Goal: Information Seeking & Learning: Learn about a topic

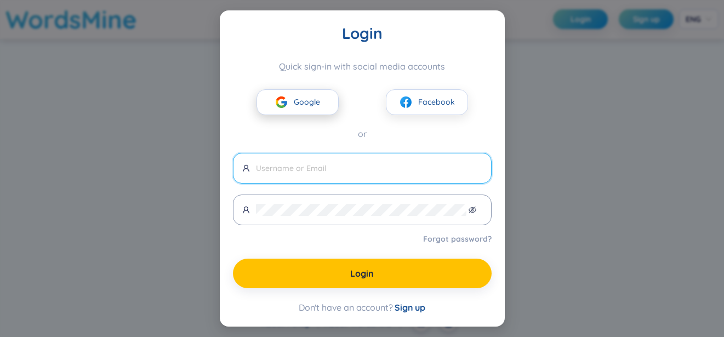
click at [305, 101] on span "Google" at bounding box center [307, 102] width 26 height 12
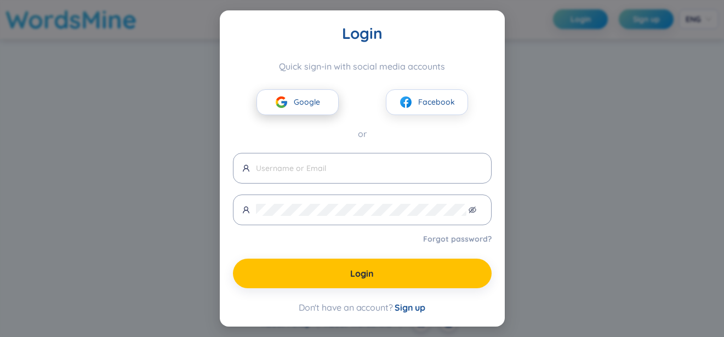
click at [307, 103] on span "Google" at bounding box center [307, 102] width 26 height 12
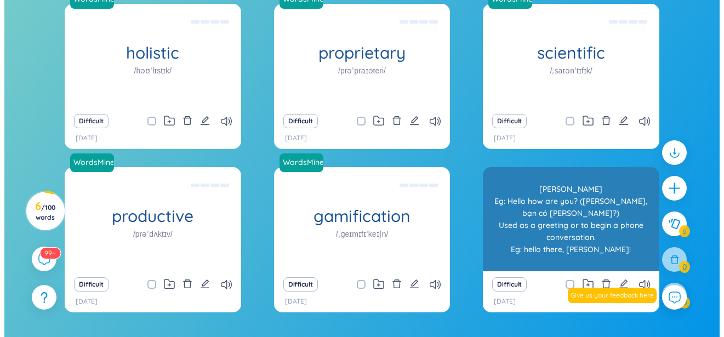
scroll to position [142, 0]
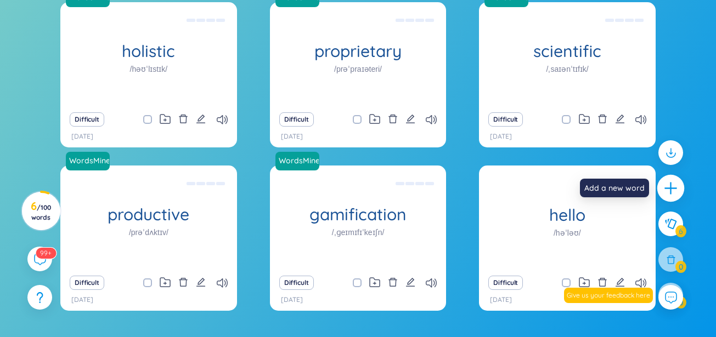
click at [669, 183] on icon "plus" at bounding box center [670, 188] width 15 height 15
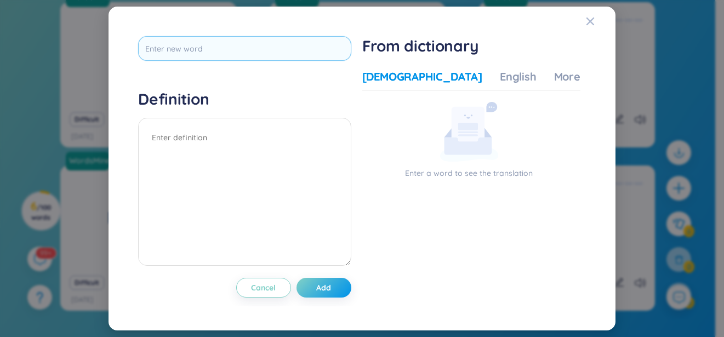
click at [303, 55] on input "text" at bounding box center [244, 48] width 213 height 25
click at [452, 88] on div "Vietnamese English More examples" at bounding box center [498, 80] width 271 height 22
click at [440, 70] on div "Vietnamese English More examples" at bounding box center [498, 80] width 271 height 22
click at [500, 78] on div "English" at bounding box center [518, 76] width 37 height 15
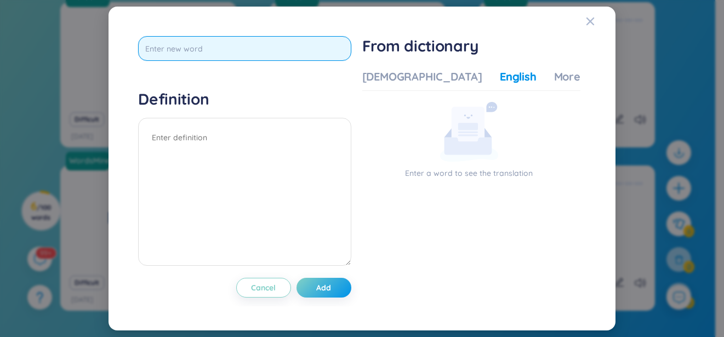
click at [299, 48] on input "text" at bounding box center [244, 48] width 213 height 25
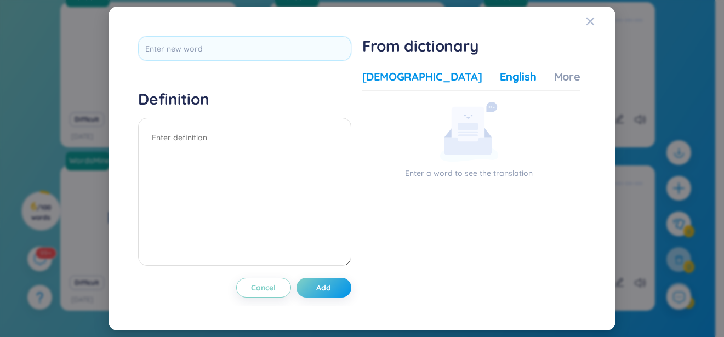
click at [384, 81] on div "[DEMOGRAPHIC_DATA]" at bounding box center [423, 76] width 120 height 15
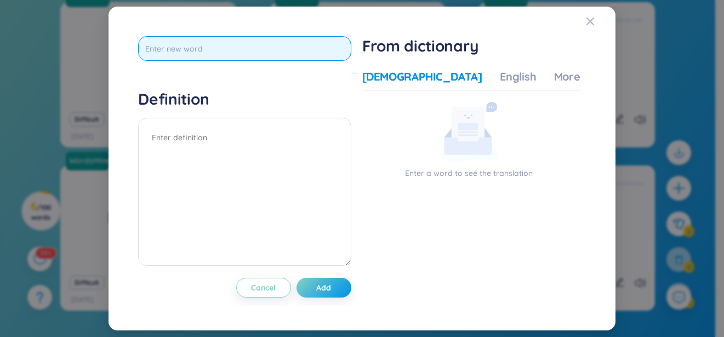
click at [319, 51] on input "text" at bounding box center [244, 48] width 213 height 25
type input "bằng chứng"
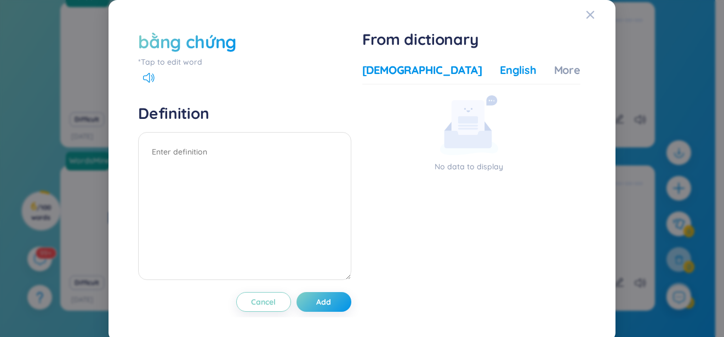
click at [500, 70] on div "English" at bounding box center [518, 70] width 37 height 15
click at [382, 74] on div "[DEMOGRAPHIC_DATA]" at bounding box center [423, 70] width 120 height 15
click at [262, 304] on span "Cancel" at bounding box center [263, 302] width 25 height 11
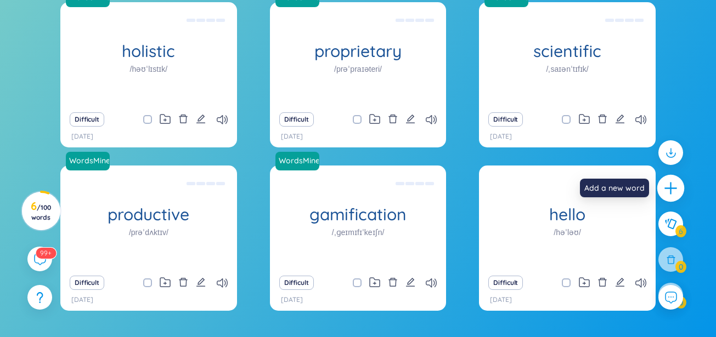
click at [661, 196] on div at bounding box center [670, 188] width 27 height 27
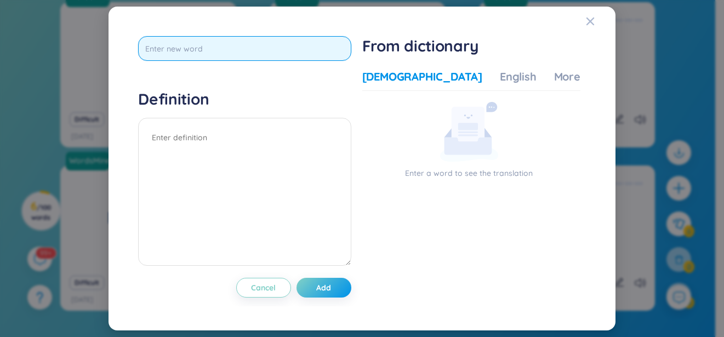
click at [260, 51] on input "text" at bounding box center [244, 48] width 213 height 25
type input "evidence"
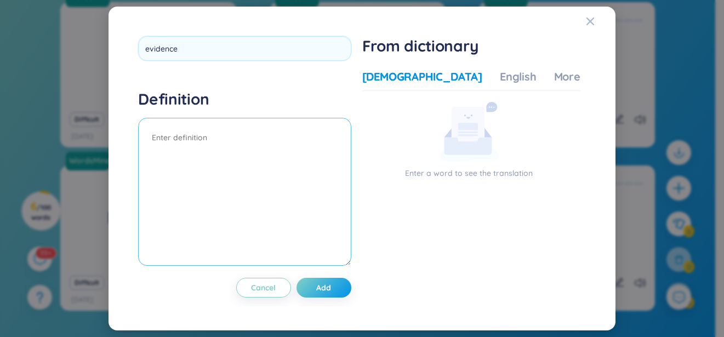
click at [323, 154] on textarea at bounding box center [244, 192] width 213 height 148
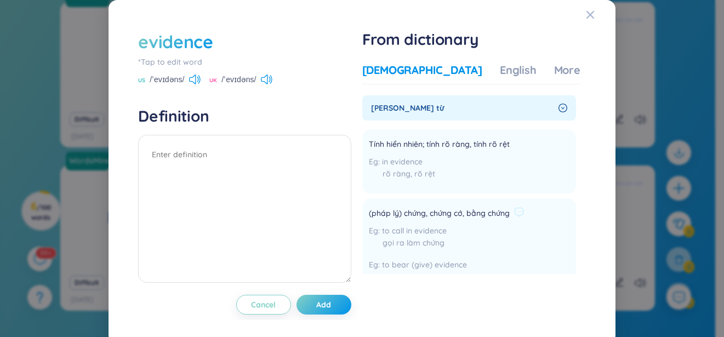
click at [412, 211] on span "(pháp lý) chứng, chứng cớ, bằng chứng" at bounding box center [439, 213] width 141 height 13
click at [407, 239] on div "gọi ra làm chứng" at bounding box center [446, 243] width 155 height 12
click at [444, 263] on span "to bear (give) evidence" at bounding box center [424, 265] width 85 height 10
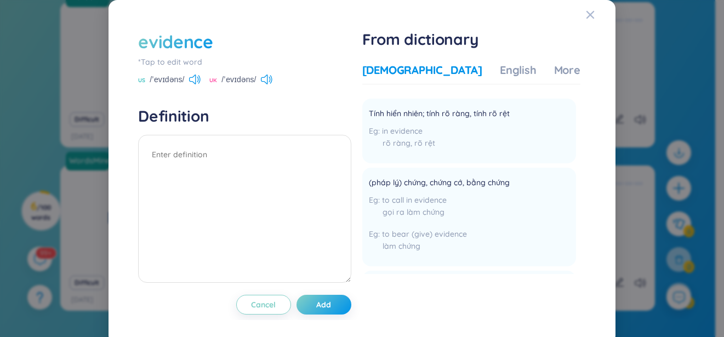
scroll to position [39, 0]
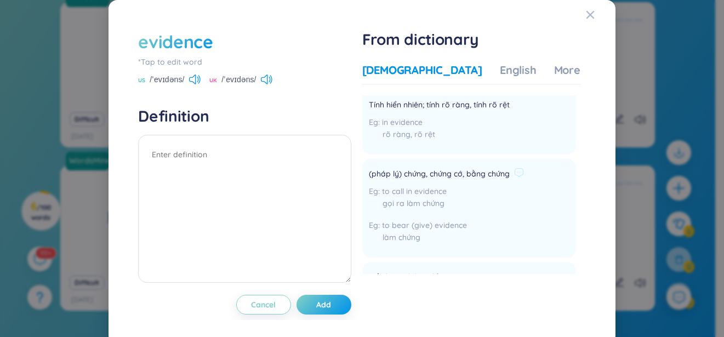
click at [436, 188] on span "to call in evidence" at bounding box center [414, 191] width 65 height 10
click at [474, 179] on span "(pháp lý) chứng, chứng cớ, bằng chứng" at bounding box center [439, 174] width 141 height 13
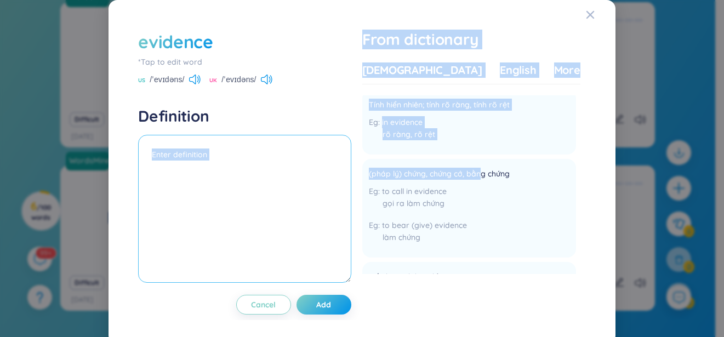
drag, startPoint x: 477, startPoint y: 175, endPoint x: 259, endPoint y: 166, distance: 218.4
click at [259, 166] on div "evidence *Tap to edit word US /ˈevɪdəns/ UK /ˈevɪdəns/ Definition Cancel Add Fr…" at bounding box center [362, 172] width 459 height 296
click at [259, 166] on textarea at bounding box center [244, 209] width 213 height 148
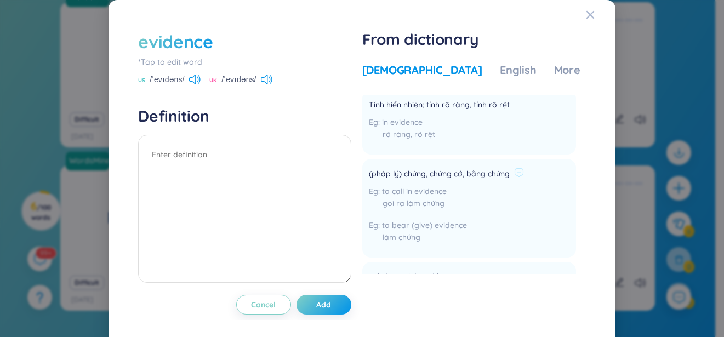
click at [416, 184] on div "(pháp lý) chứng, chứng cớ, bằng chứng to call in evidence gọi ra làm chứng to b…" at bounding box center [446, 209] width 155 height 86
click at [416, 182] on div "(pháp lý) chứng, chứng cớ, bằng chứng to call in evidence gọi ra làm chứng to b…" at bounding box center [446, 209] width 155 height 86
click at [325, 305] on span "Add" at bounding box center [323, 304] width 15 height 11
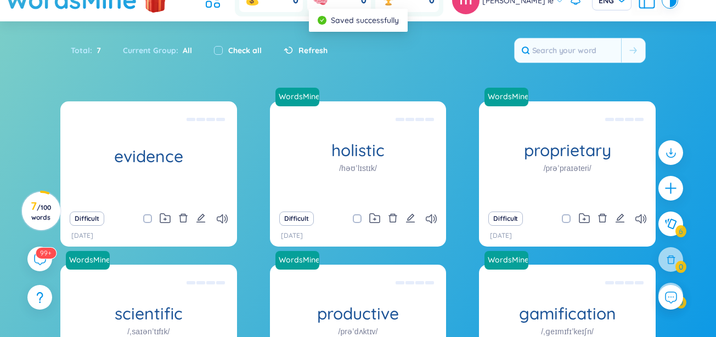
scroll to position [0, 0]
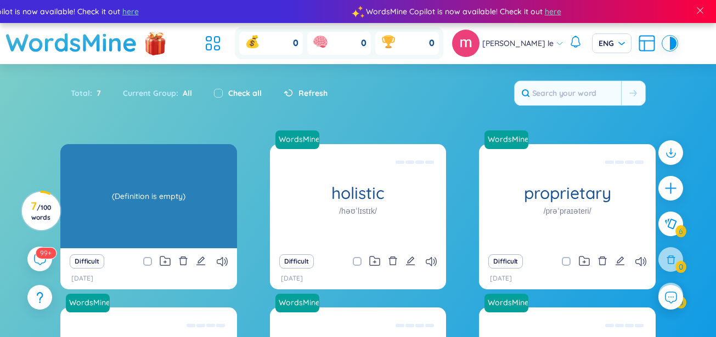
click at [173, 196] on div "(Definition is empty)" at bounding box center [149, 196] width 166 height 99
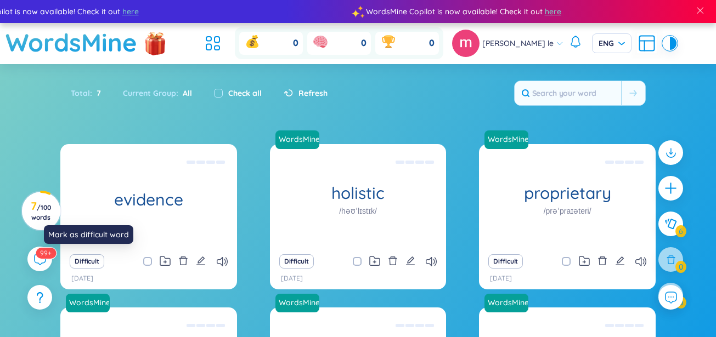
click at [116, 244] on div "Mark as difficult word" at bounding box center [88, 238] width 89 height 26
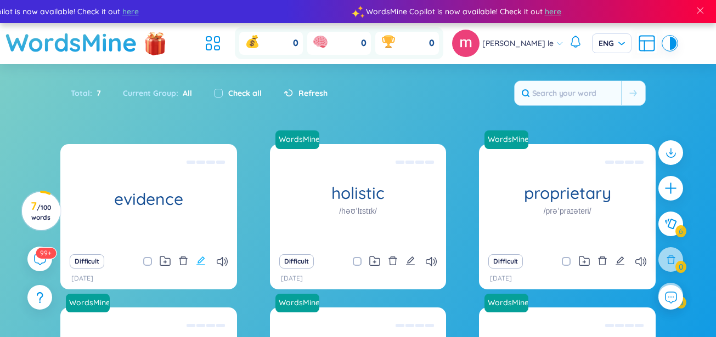
click at [201, 262] on icon "edit" at bounding box center [200, 261] width 9 height 9
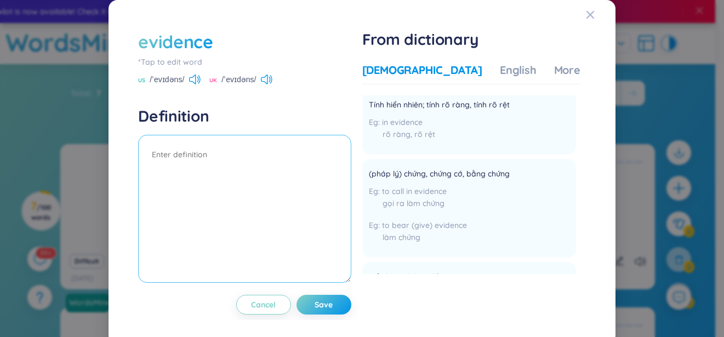
click at [259, 151] on textarea at bounding box center [244, 209] width 213 height 148
type textarea "Bằng chúng"
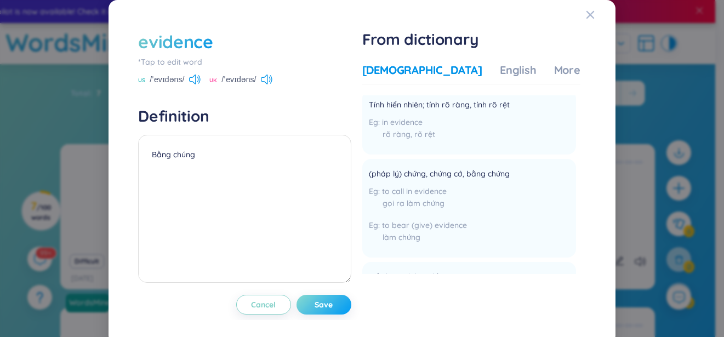
click at [336, 310] on button "Save" at bounding box center [324, 305] width 55 height 20
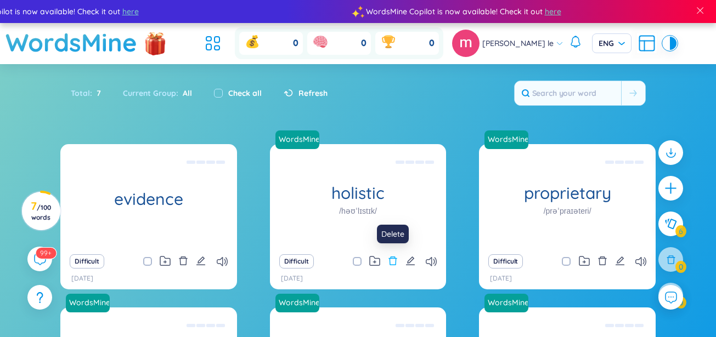
click at [393, 260] on icon "delete" at bounding box center [393, 261] width 10 height 10
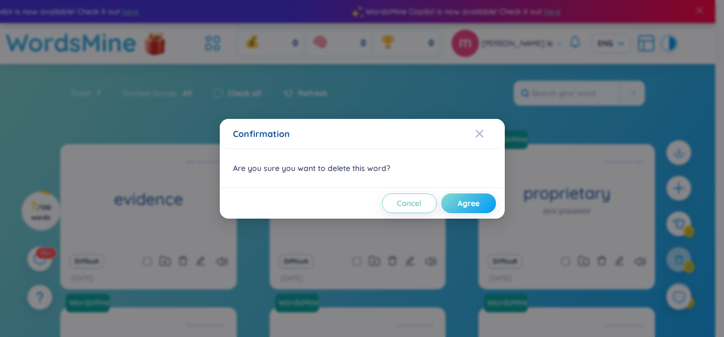
click at [478, 206] on span "Agree" at bounding box center [469, 203] width 22 height 11
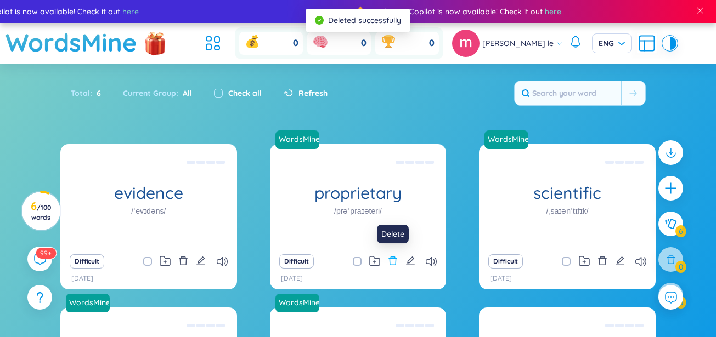
click at [397, 263] on icon "delete" at bounding box center [393, 261] width 10 height 10
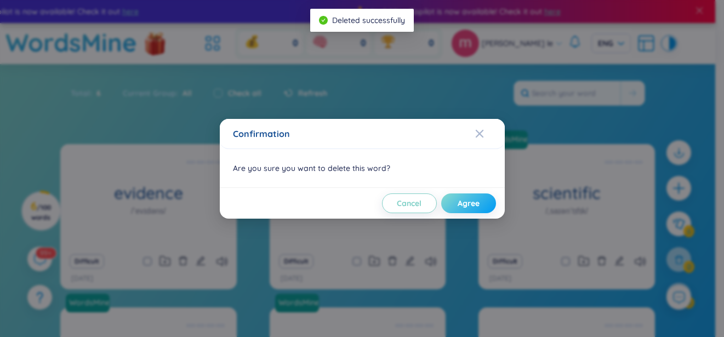
click at [471, 197] on button "Agree" at bounding box center [468, 204] width 55 height 20
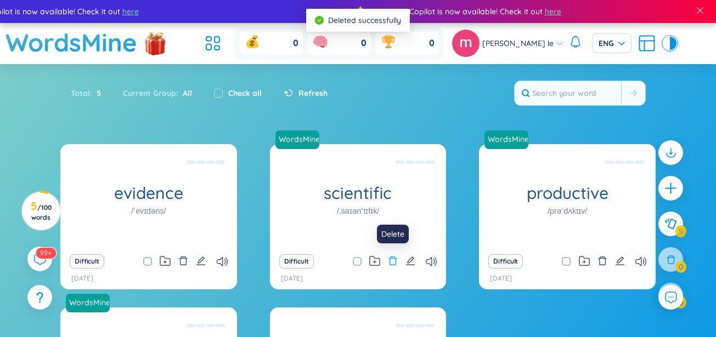
click at [396, 259] on icon "delete" at bounding box center [392, 261] width 8 height 9
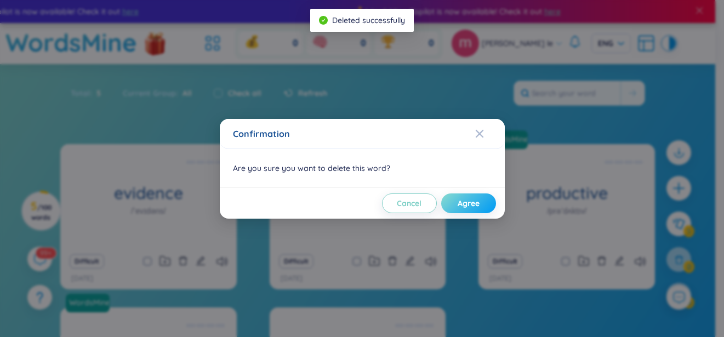
click at [469, 202] on span "Agree" at bounding box center [469, 203] width 22 height 11
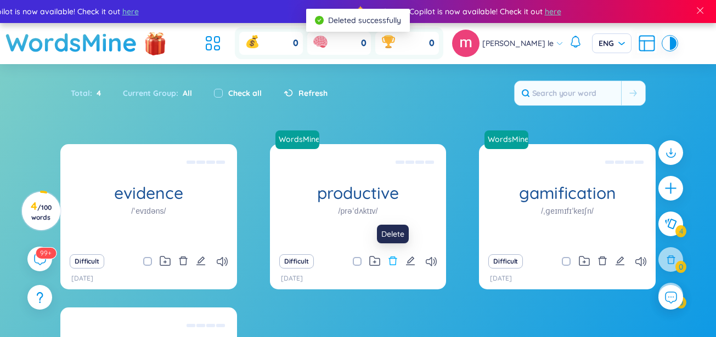
click at [390, 265] on icon "delete" at bounding box center [392, 261] width 8 height 9
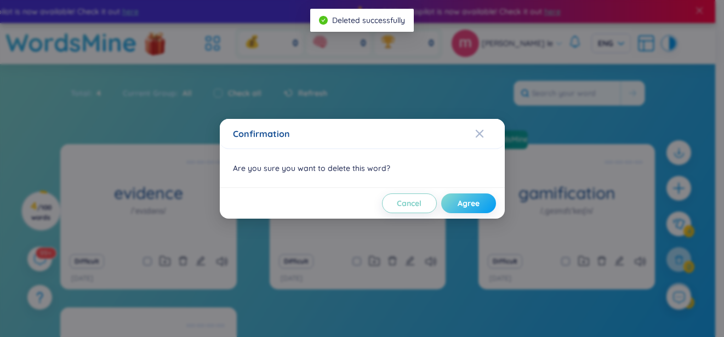
click at [449, 201] on button "Agree" at bounding box center [468, 204] width 55 height 20
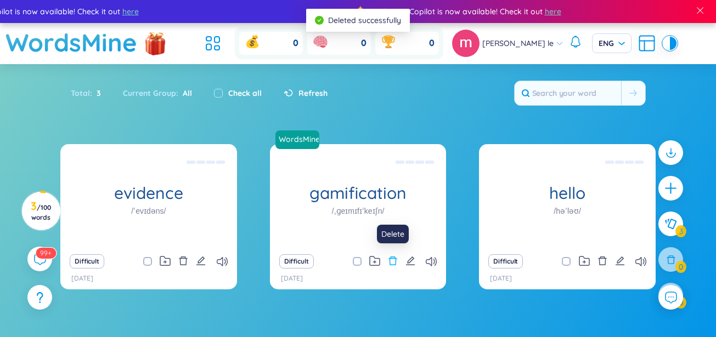
click at [391, 264] on icon "delete" at bounding box center [393, 261] width 10 height 10
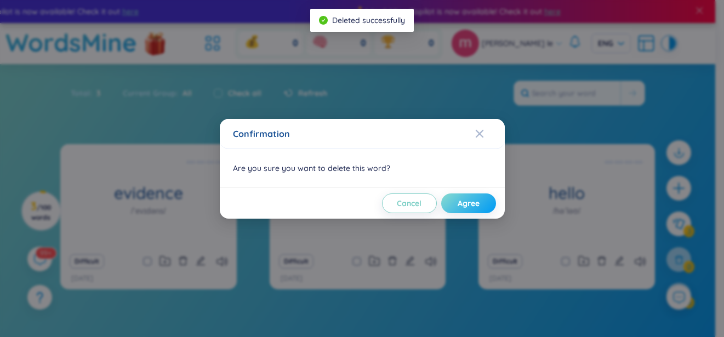
click at [472, 198] on span "Agree" at bounding box center [469, 203] width 22 height 11
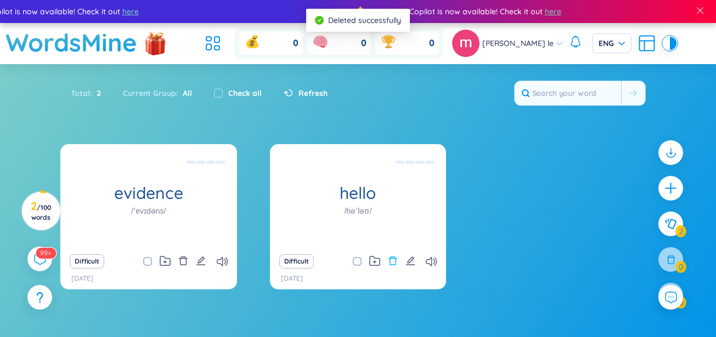
click at [395, 259] on icon "delete" at bounding box center [393, 261] width 10 height 10
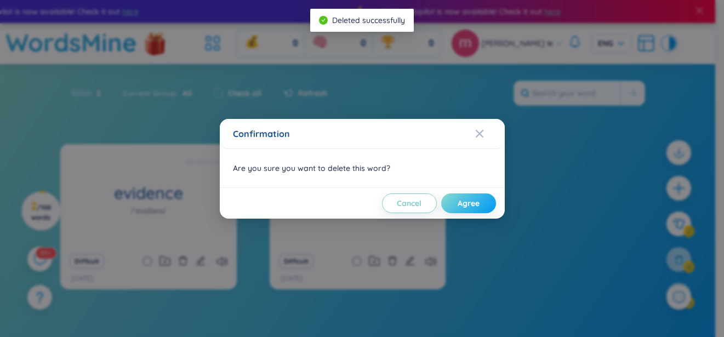
click at [469, 197] on button "Agree" at bounding box center [468, 204] width 55 height 20
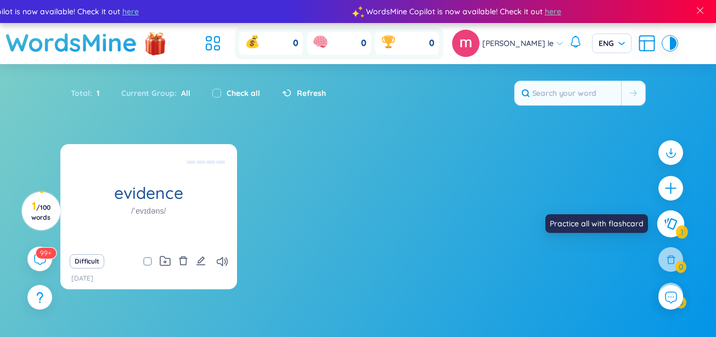
click at [671, 225] on icon at bounding box center [670, 224] width 13 height 12
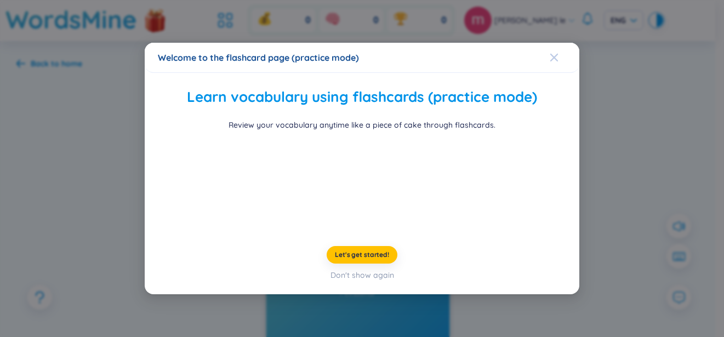
click at [551, 53] on icon "Close" at bounding box center [555, 57] width 8 height 8
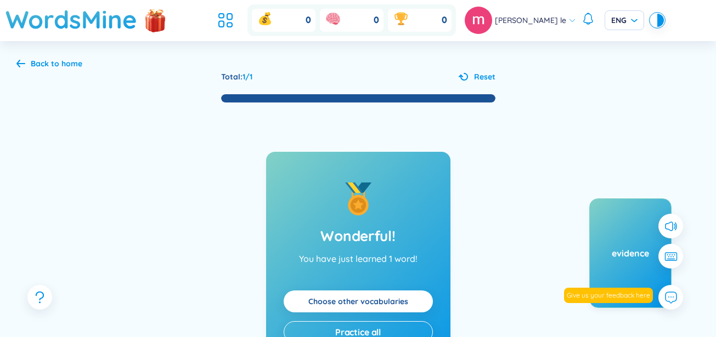
scroll to position [29, 0]
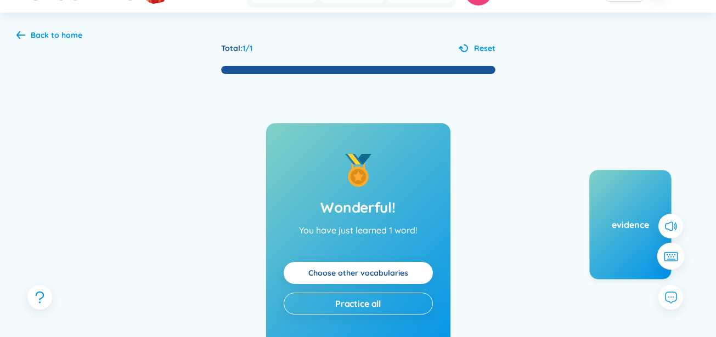
click at [675, 255] on icon at bounding box center [673, 254] width 1 height 1
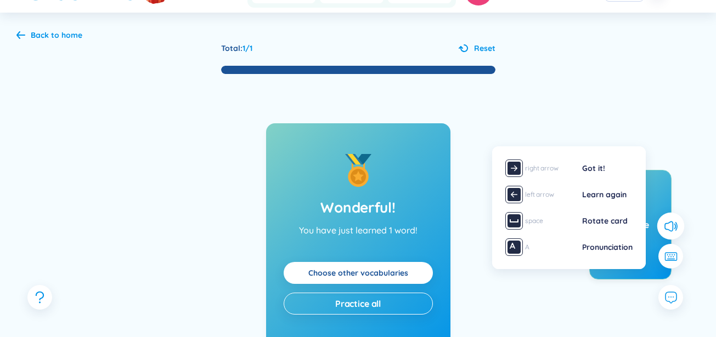
click at [670, 235] on button at bounding box center [670, 226] width 27 height 27
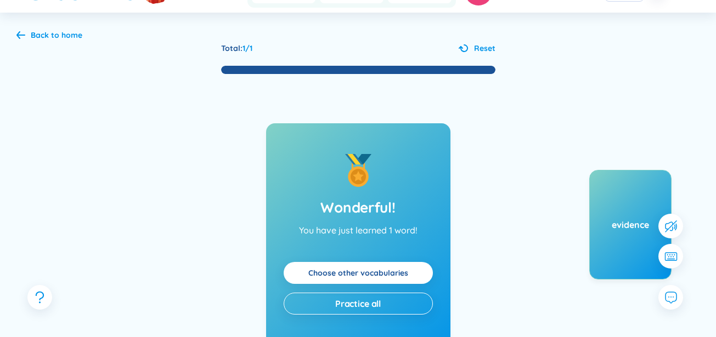
click at [48, 36] on div "Back to home" at bounding box center [57, 35] width 52 height 12
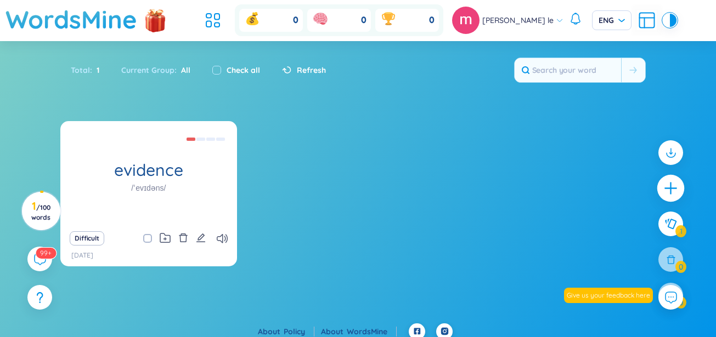
click at [666, 194] on icon "plus" at bounding box center [670, 188] width 15 height 15
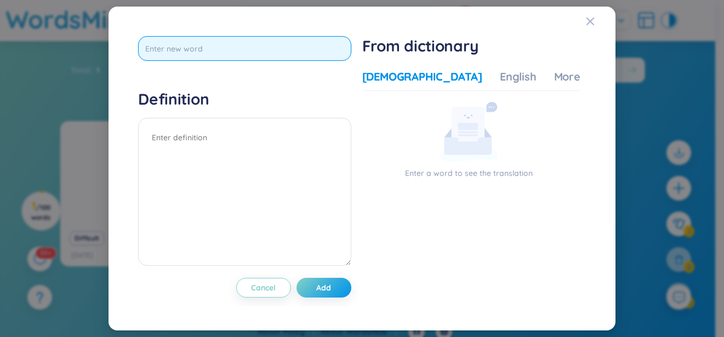
click at [256, 52] on input "text" at bounding box center [244, 48] width 213 height 25
type input "deplete"
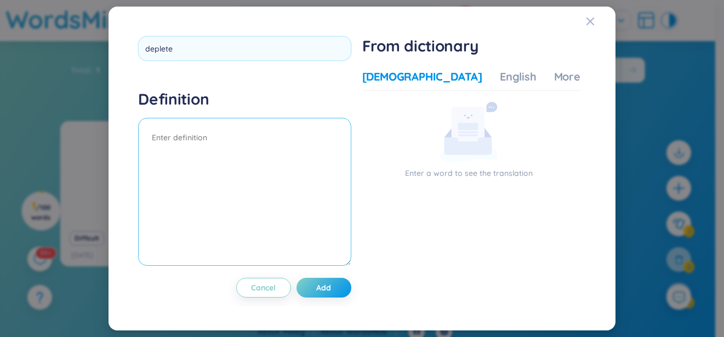
click at [259, 137] on textarea at bounding box center [244, 192] width 213 height 148
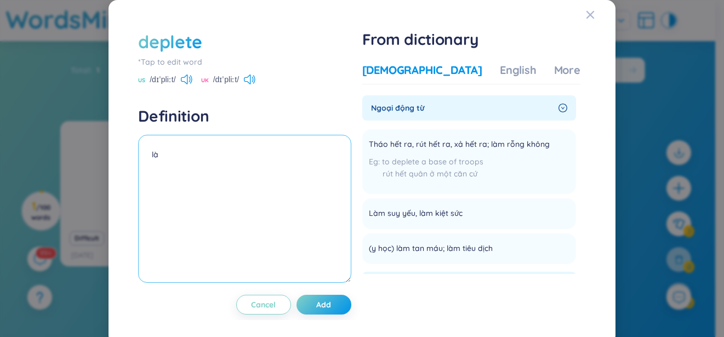
type textarea "l"
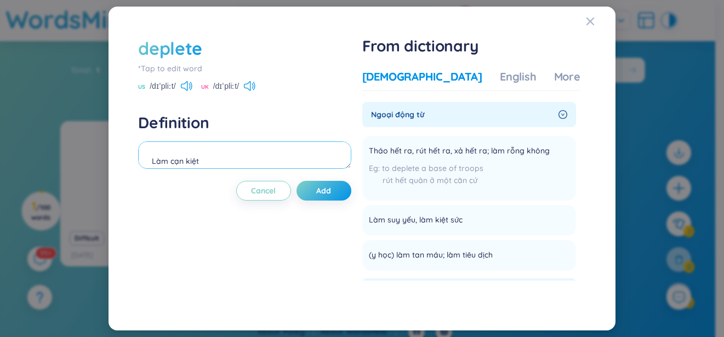
click at [149, 162] on textarea "Làm cạn kiệt" at bounding box center [244, 154] width 213 height 27
type textarea "Làm cạn kiệt"
click at [335, 192] on button "Add" at bounding box center [324, 191] width 55 height 20
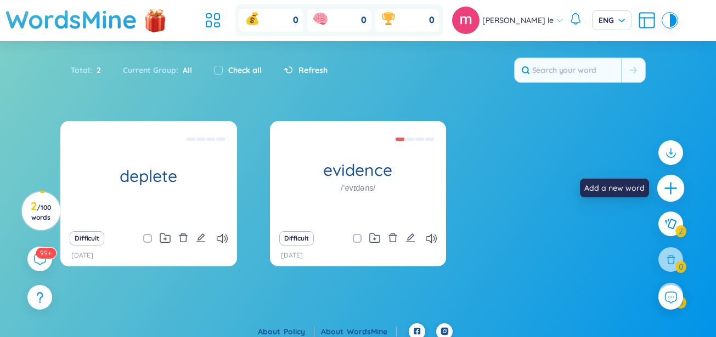
click at [671, 197] on div at bounding box center [670, 188] width 27 height 27
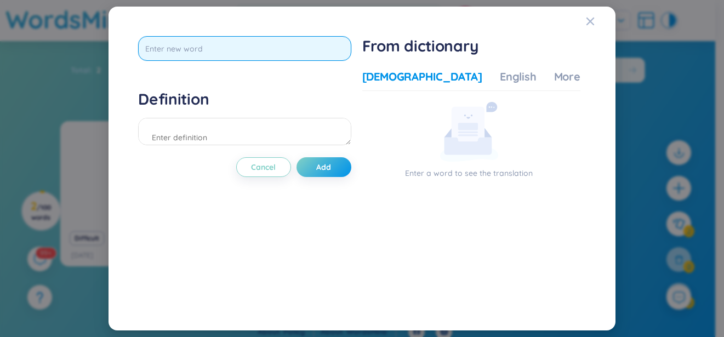
click at [245, 52] on input "text" at bounding box center [244, 48] width 213 height 25
type input "phát triển"
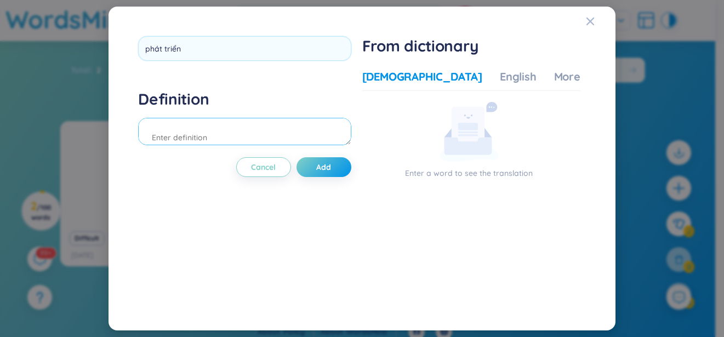
click at [241, 123] on div "Definition" at bounding box center [244, 118] width 213 height 59
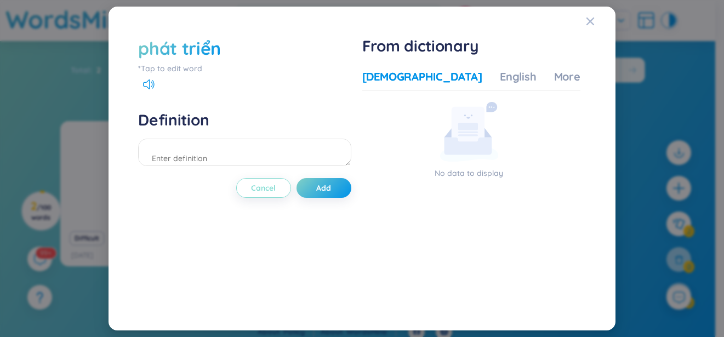
click at [248, 196] on button "Cancel" at bounding box center [263, 188] width 55 height 20
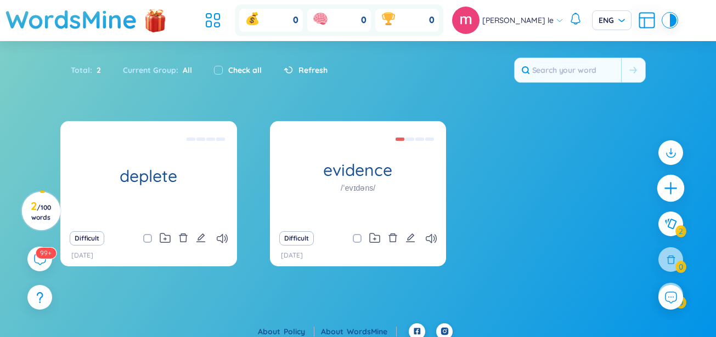
click at [668, 195] on icon "plus" at bounding box center [670, 188] width 15 height 15
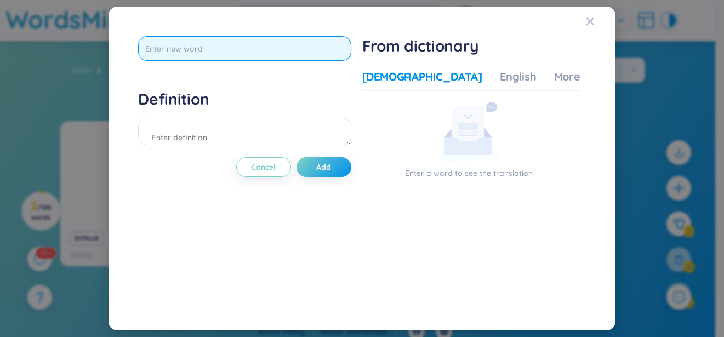
click at [277, 49] on input "text" at bounding box center [244, 48] width 213 height 25
type input "prosper"
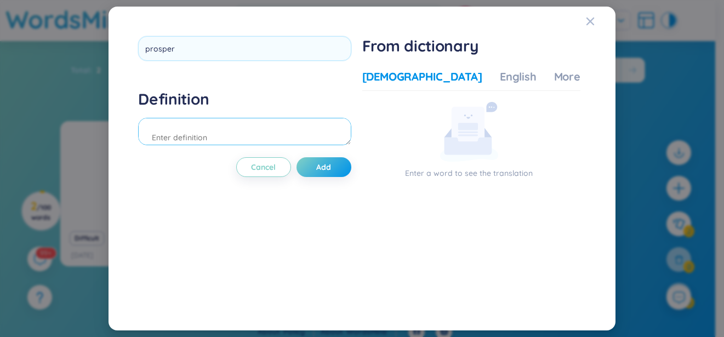
click at [287, 132] on div "Definition" at bounding box center [244, 118] width 213 height 59
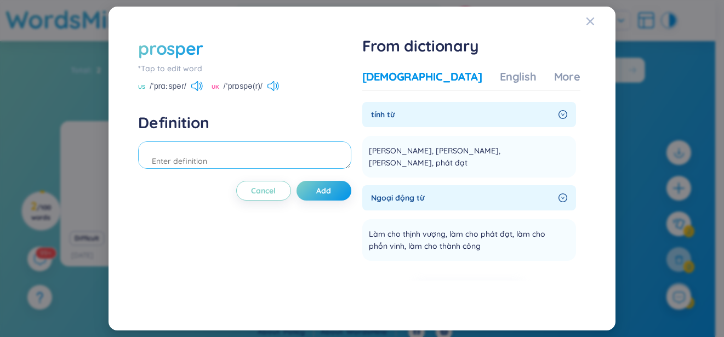
click at [295, 156] on textarea at bounding box center [244, 154] width 213 height 27
type textarea "t"
type textarea "Phát triển(thịnh vượng)"
click at [319, 188] on span "Add" at bounding box center [323, 190] width 15 height 11
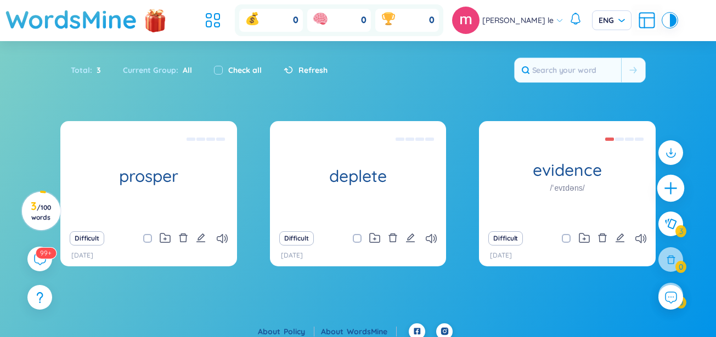
click at [681, 189] on div at bounding box center [670, 188] width 27 height 27
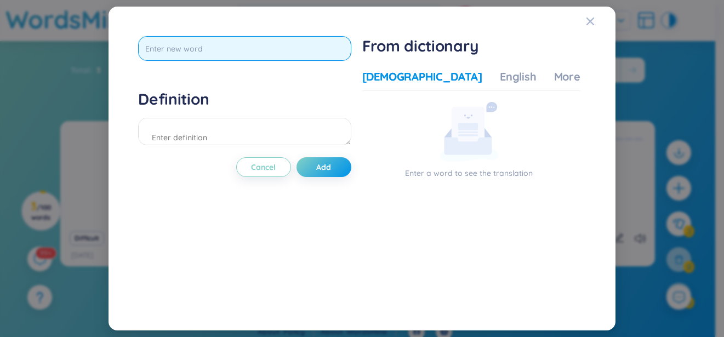
click at [281, 48] on input "text" at bounding box center [244, 48] width 213 height 25
type input "a"
type input "ả"
click at [187, 50] on input "archeologycal" at bounding box center [244, 48] width 213 height 25
type input "archeological"
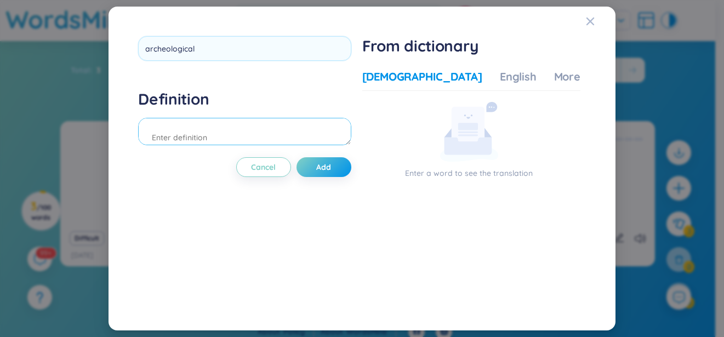
click at [219, 125] on div "Definition" at bounding box center [244, 118] width 213 height 59
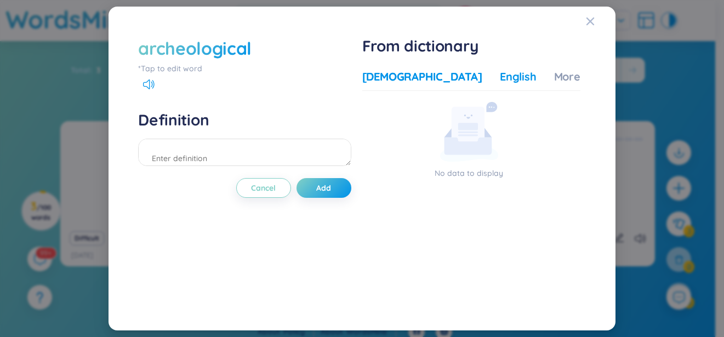
click at [500, 81] on div "English" at bounding box center [518, 76] width 37 height 15
click at [289, 148] on textarea at bounding box center [244, 152] width 213 height 27
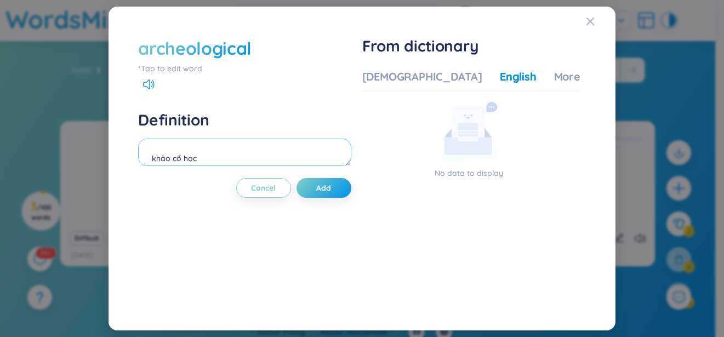
type textarea "khảo cổ học"
click at [325, 191] on span "Add" at bounding box center [323, 188] width 15 height 11
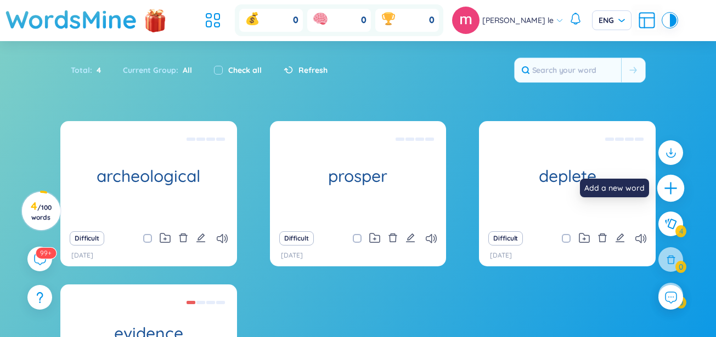
click at [667, 190] on icon "plus" at bounding box center [670, 188] width 15 height 15
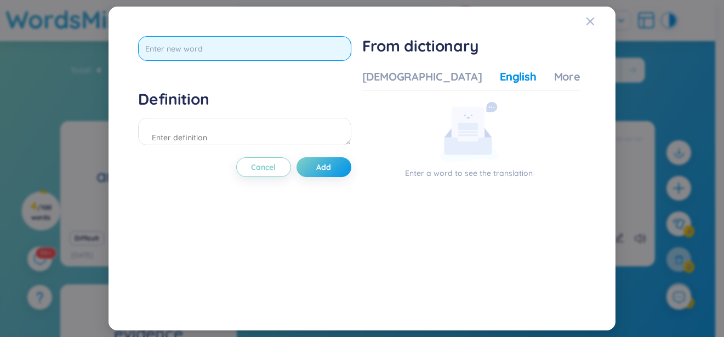
click at [244, 48] on input "text" at bounding box center [244, 48] width 213 height 25
type input "prove"
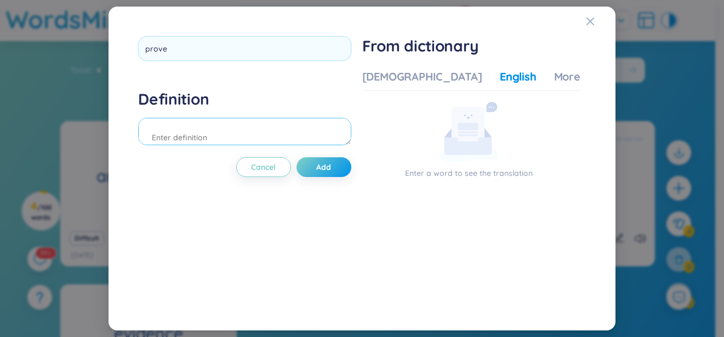
click at [180, 141] on div "Definition" at bounding box center [244, 118] width 213 height 59
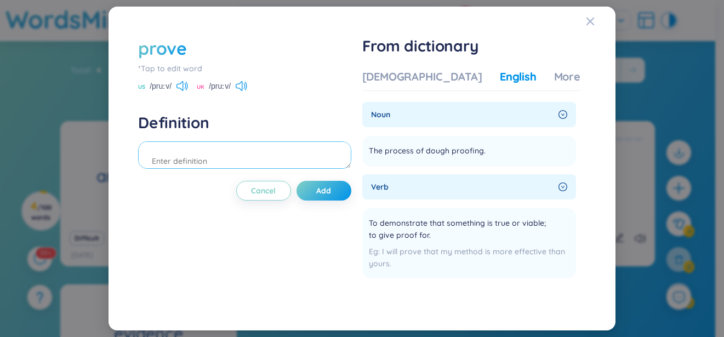
type textarea "H"
type textarea "Chứng minh"
click at [383, 65] on div "Vietnamese English More examples noun The process of dough proofing. Add verb T…" at bounding box center [472, 183] width 218 height 236
click at [384, 70] on div "[DEMOGRAPHIC_DATA]" at bounding box center [423, 76] width 120 height 15
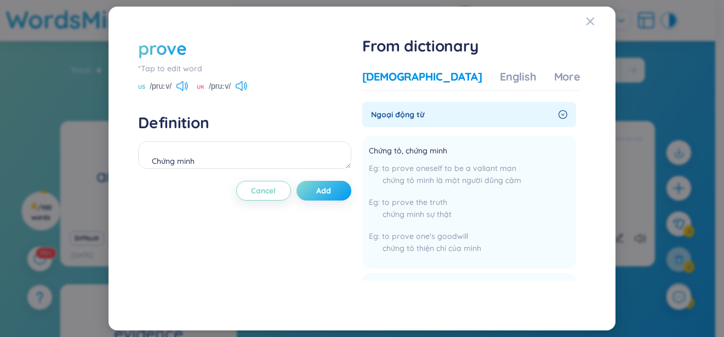
click at [339, 188] on button "Add" at bounding box center [324, 191] width 55 height 20
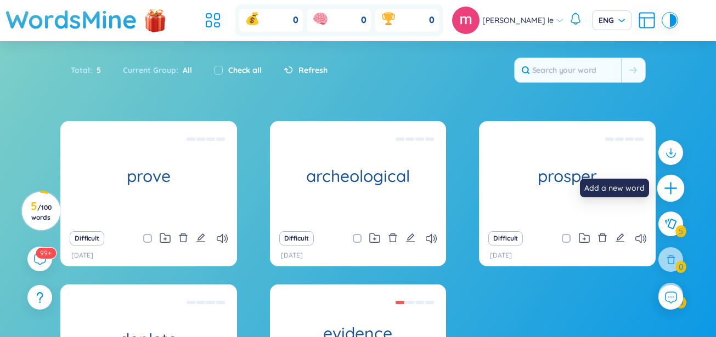
click at [663, 190] on icon "plus" at bounding box center [670, 188] width 15 height 15
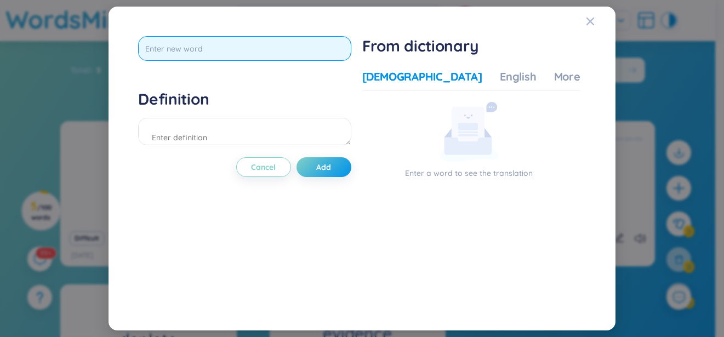
click at [332, 61] on input "text" at bounding box center [244, 48] width 213 height 25
paste input "Conference"
type input "Conference"
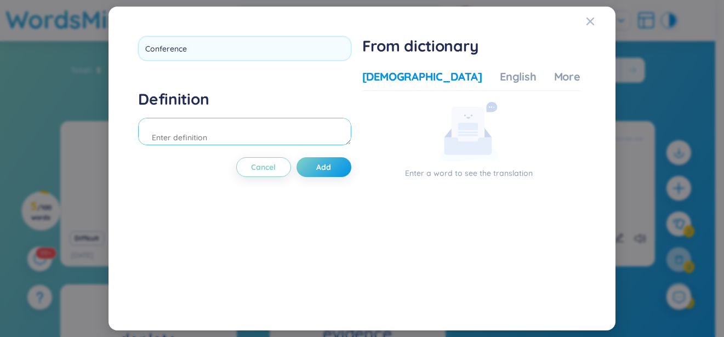
click at [212, 126] on div "Definition" at bounding box center [244, 118] width 213 height 59
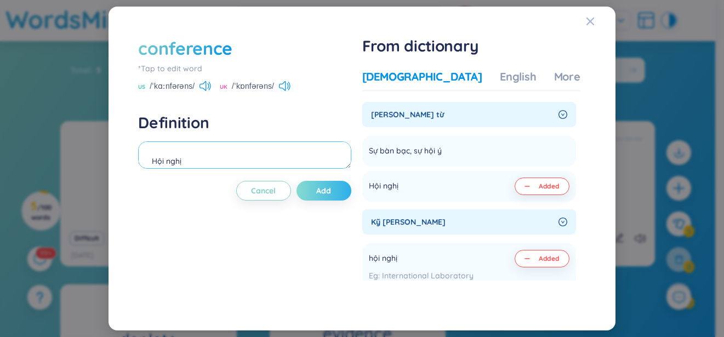
type textarea "Hội nghị"
click at [332, 199] on button "Add" at bounding box center [324, 191] width 55 height 20
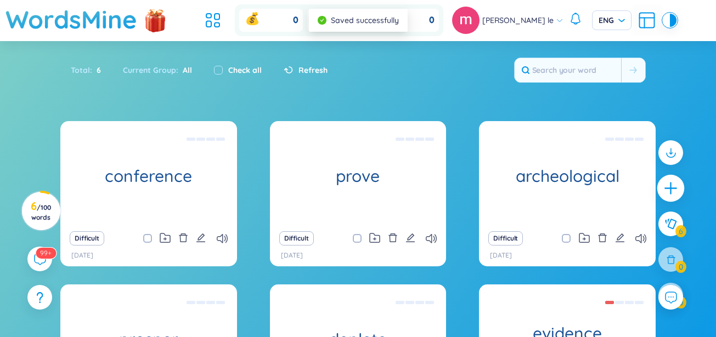
click at [664, 187] on icon "plus" at bounding box center [670, 188] width 15 height 15
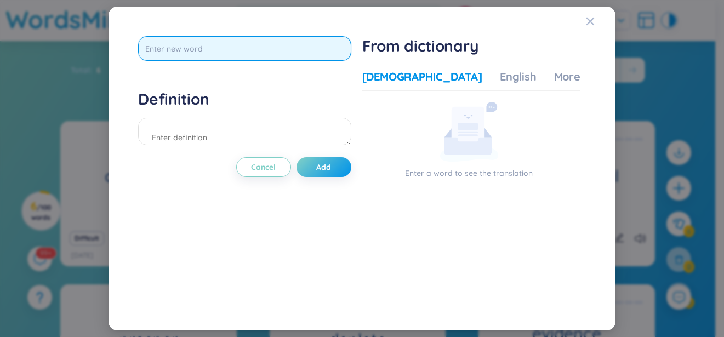
click at [273, 48] on input "text" at bounding box center [244, 48] width 213 height 25
type input "perspective"
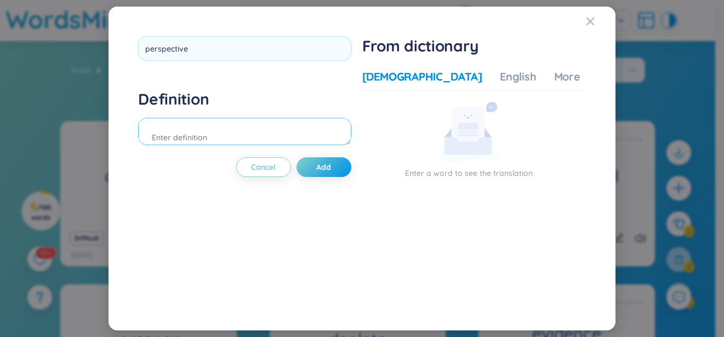
click at [222, 138] on div "Definition" at bounding box center [244, 118] width 213 height 59
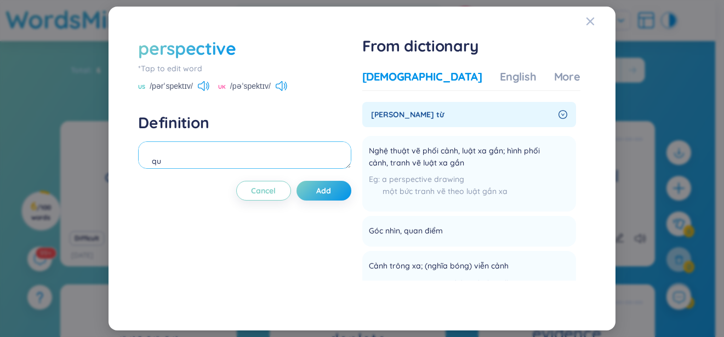
type textarea "q"
type textarea "quan điểm"
click at [317, 194] on button "Add" at bounding box center [324, 191] width 55 height 20
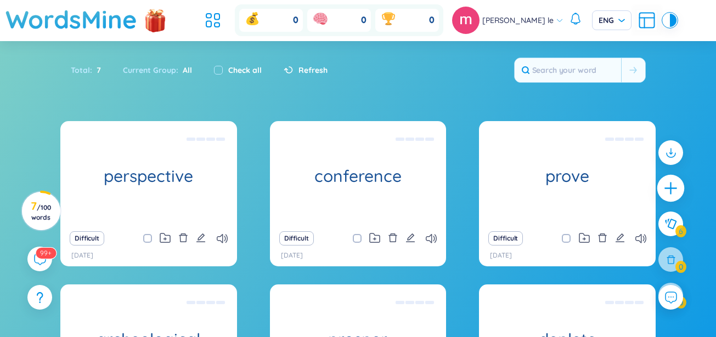
click at [667, 190] on icon "plus" at bounding box center [670, 188] width 15 height 15
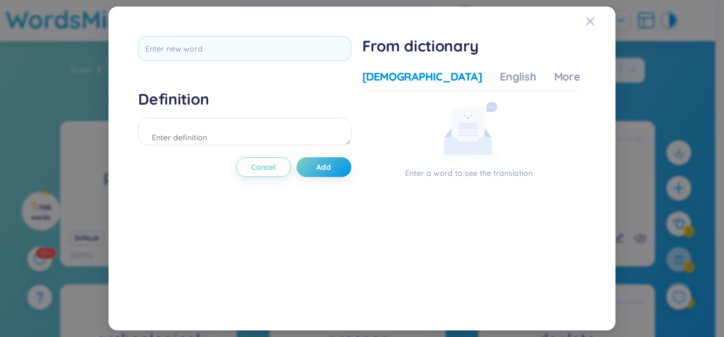
click at [263, 35] on div "Definition Cancel Add From dictionary Vietnamese English More examples Enter a …" at bounding box center [362, 169] width 459 height 276
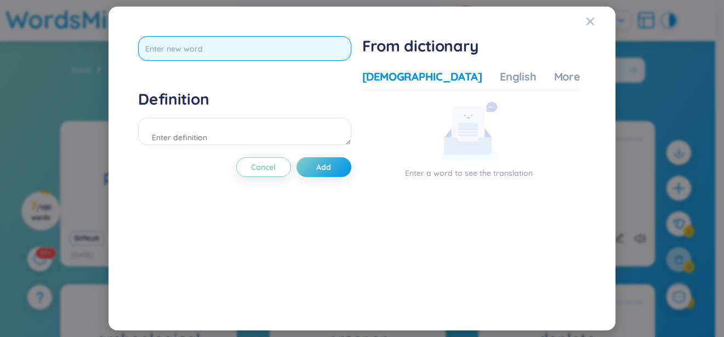
click at [273, 59] on input "text" at bounding box center [244, 48] width 213 height 25
type input "o"
type input "homogenous"
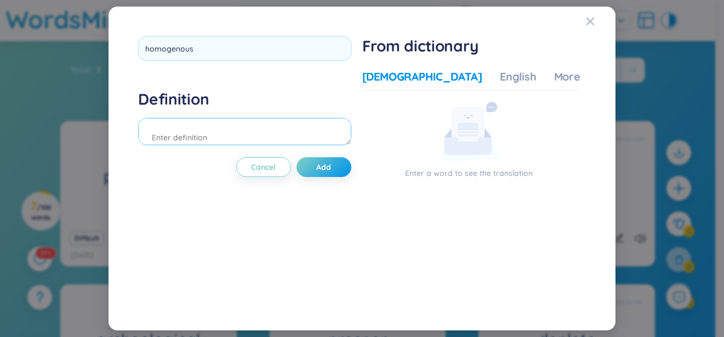
click at [253, 132] on div "Definition" at bounding box center [244, 118] width 213 height 59
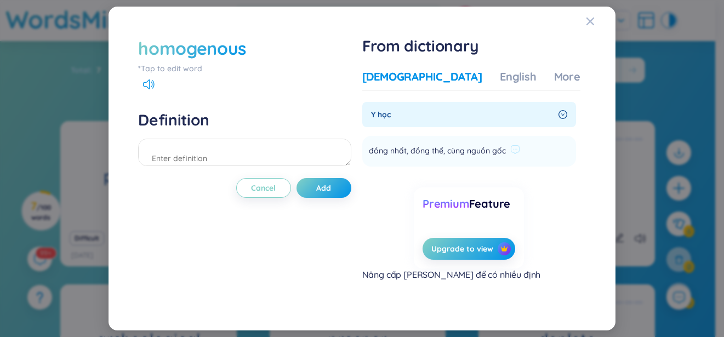
click at [437, 145] on span "đồng nhất, đồng thể, cùng nguồn gốc" at bounding box center [437, 151] width 137 height 13
click at [513, 159] on div "đồng nhất, đồng thể, cùng nguồn gốc" at bounding box center [444, 152] width 151 height 18
click at [277, 150] on textarea at bounding box center [244, 152] width 213 height 27
type textarea "d"
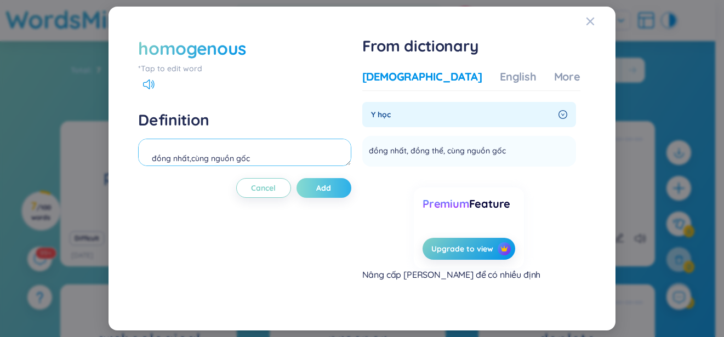
type textarea "đồng nhất,cùng nguồn gốc"
click at [315, 190] on button "Add" at bounding box center [324, 188] width 55 height 20
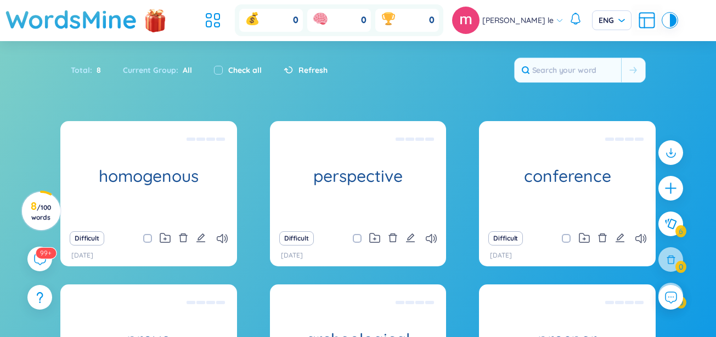
click at [680, 201] on div at bounding box center [671, 229] width 36 height 189
click at [680, 200] on div at bounding box center [670, 188] width 25 height 25
click at [667, 184] on icon "plus" at bounding box center [670, 188] width 15 height 15
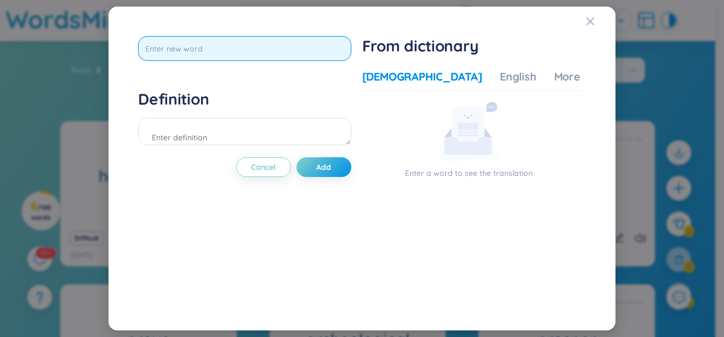
click at [268, 43] on input "text" at bounding box center [244, 48] width 213 height 25
type input "foster"
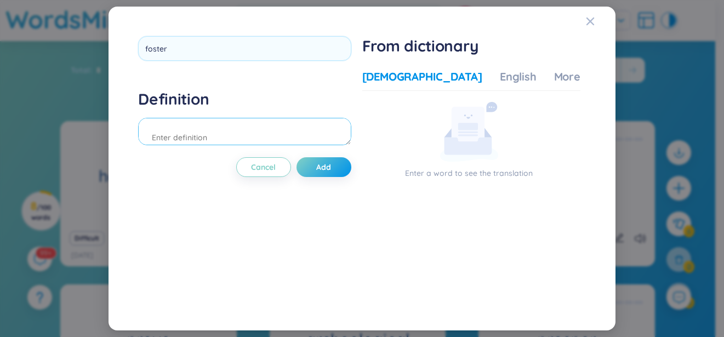
click at [212, 126] on div "Definition" at bounding box center [244, 118] width 213 height 59
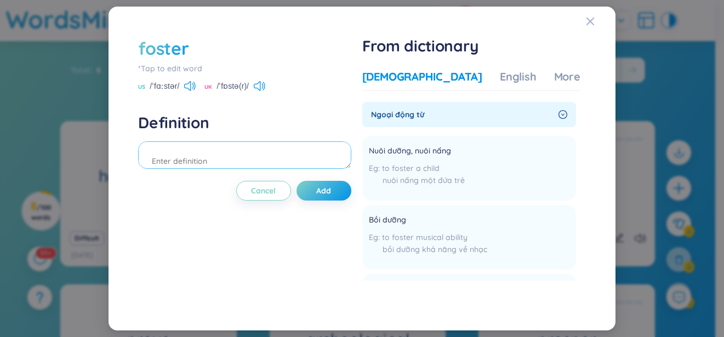
type textarea "+"
type textarea "-"
click at [213, 159] on textarea "-" at bounding box center [244, 154] width 213 height 27
type textarea "+"
type textarea "= promote"
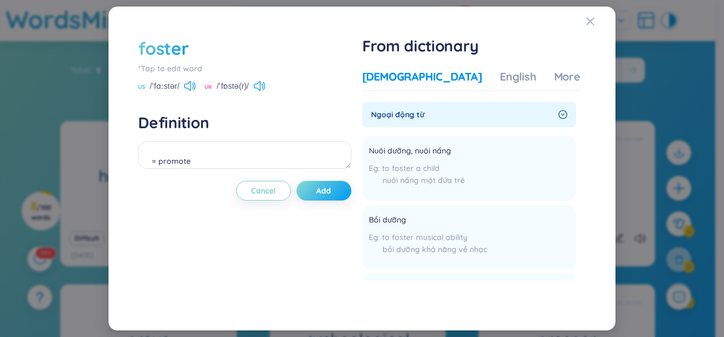
click at [316, 196] on button "Add" at bounding box center [324, 191] width 55 height 20
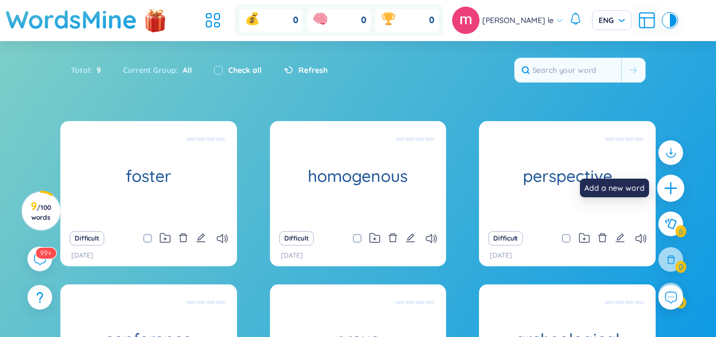
click at [678, 191] on div at bounding box center [670, 188] width 27 height 27
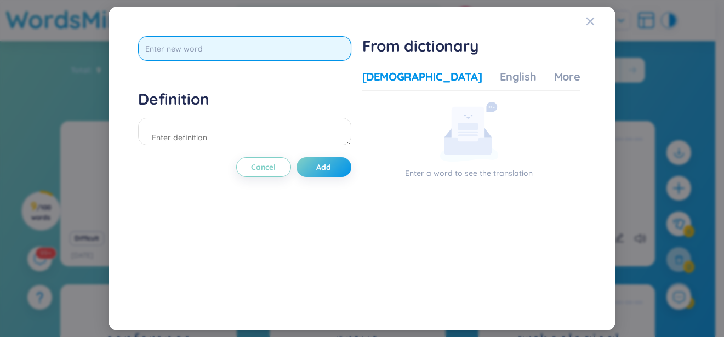
click at [294, 56] on input "text" at bounding box center [244, 48] width 213 height 25
type input "multicu"
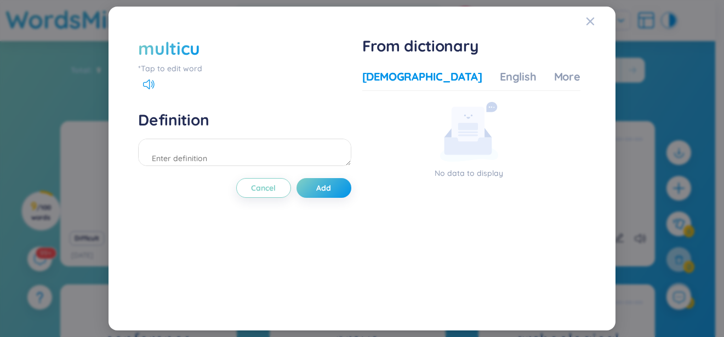
click at [281, 61] on div "multicu *Tap to edit word" at bounding box center [244, 55] width 213 height 38
click at [279, 49] on div "multicu" at bounding box center [244, 48] width 213 height 24
click at [184, 49] on div "multicu" at bounding box center [169, 48] width 62 height 24
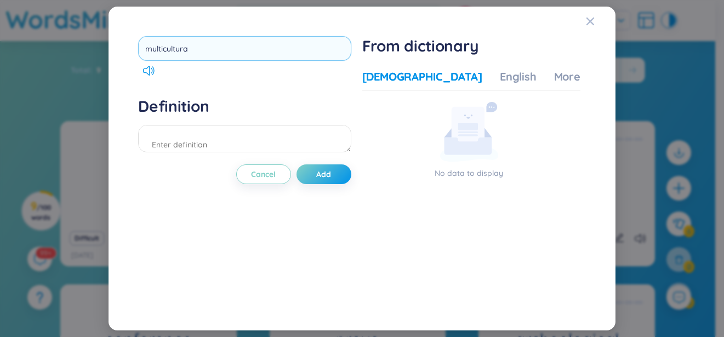
type input "multicultural"
click at [224, 145] on textarea at bounding box center [244, 138] width 213 height 27
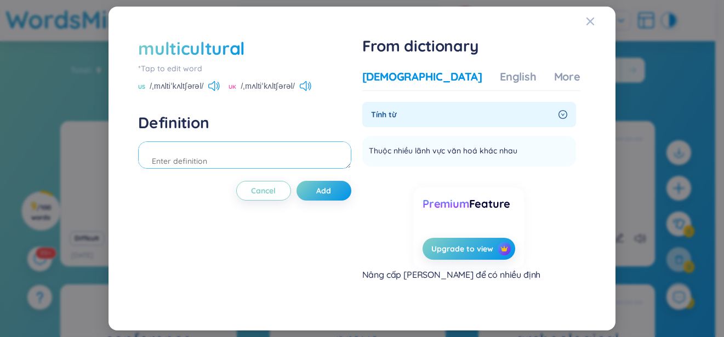
click at [301, 151] on textarea at bounding box center [244, 154] width 213 height 27
click at [241, 157] on textarea at bounding box center [244, 154] width 213 height 27
type textarea "d"
type textarea "đa văn hóa"
click at [339, 189] on button "Add" at bounding box center [324, 191] width 55 height 20
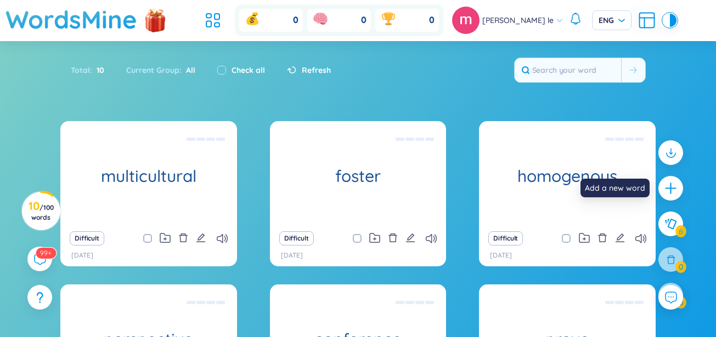
click at [667, 182] on icon "plus" at bounding box center [671, 189] width 14 height 14
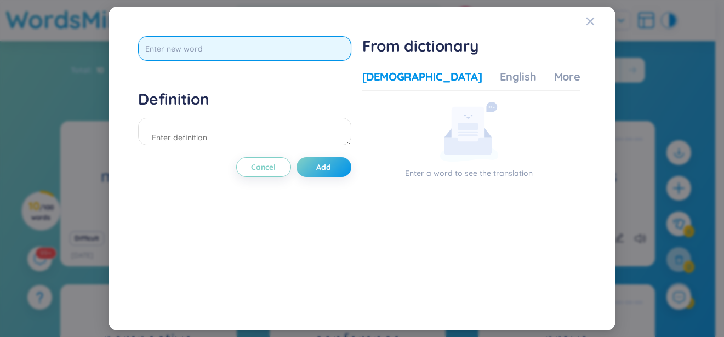
click at [312, 45] on input "text" at bounding box center [244, 48] width 213 height 25
type input "i"
type input "ì"
type input "ỉ"
type input "ì"
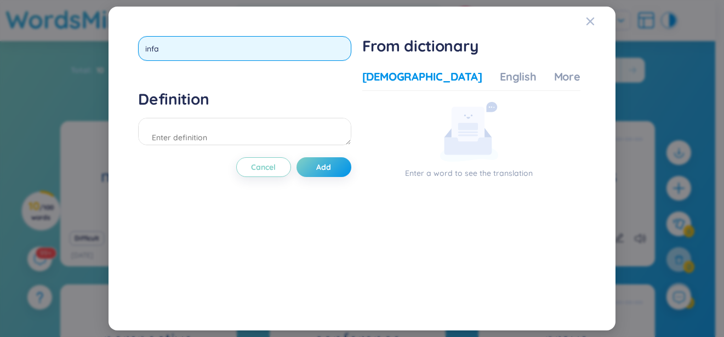
type input "infa#"
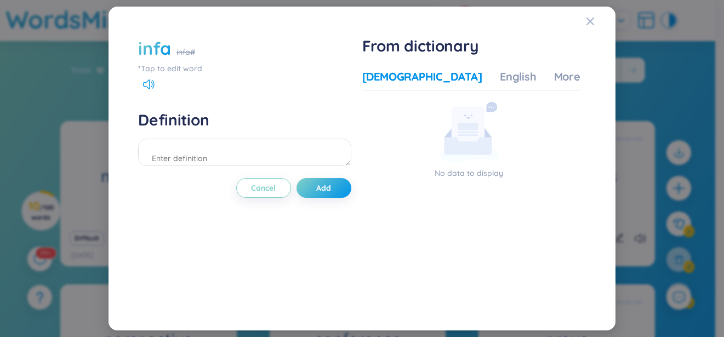
click at [178, 42] on div "infa infa#" at bounding box center [244, 48] width 213 height 24
click at [170, 49] on div "infa" at bounding box center [154, 48] width 33 height 24
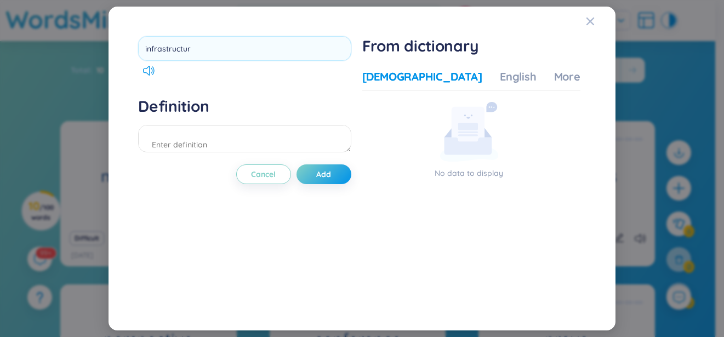
type input "infrastructure"
click at [249, 138] on div "Definition" at bounding box center [244, 126] width 213 height 59
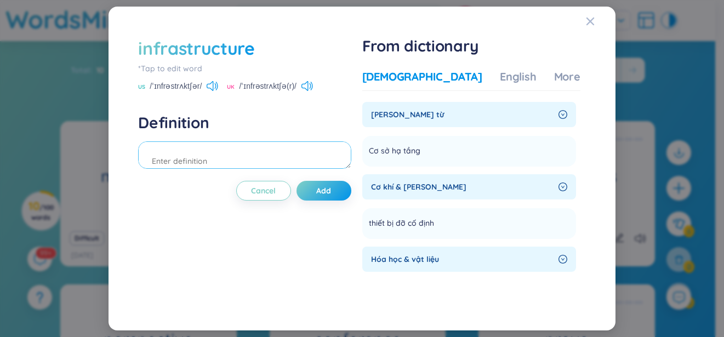
click at [250, 152] on textarea at bounding box center [244, 154] width 213 height 27
click at [264, 152] on textarea at bounding box center [244, 154] width 213 height 27
type textarea "cơ sở hạ tầng"
click at [313, 194] on button "Add" at bounding box center [324, 191] width 55 height 20
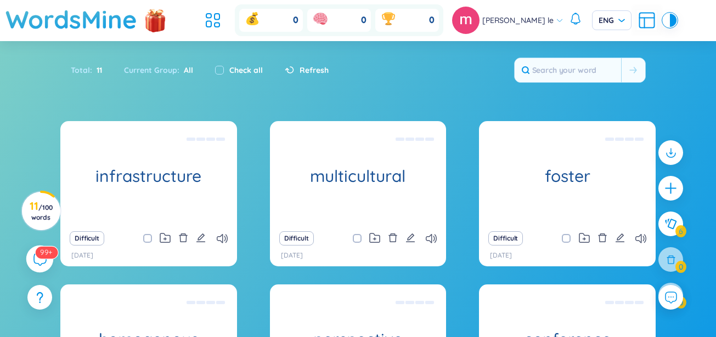
click at [42, 257] on sup "99+" at bounding box center [46, 252] width 22 height 12
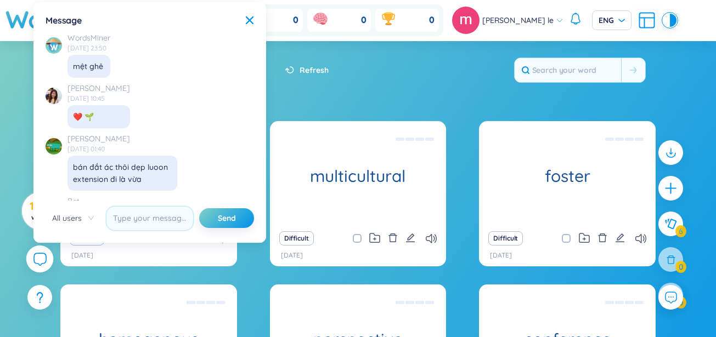
scroll to position [12661, 0]
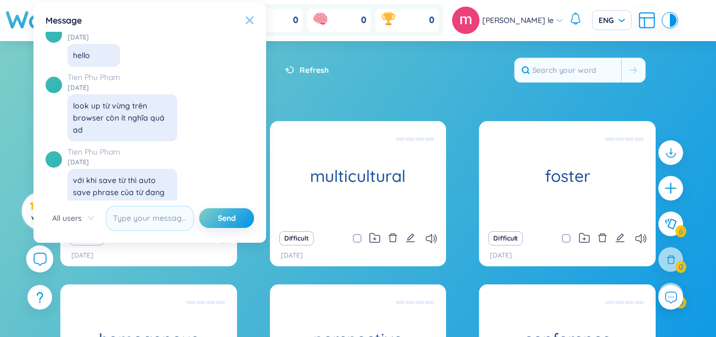
click at [246, 21] on icon at bounding box center [249, 20] width 9 height 9
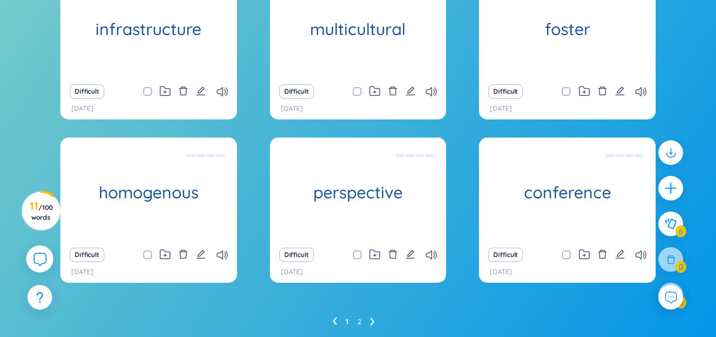
scroll to position [141, 0]
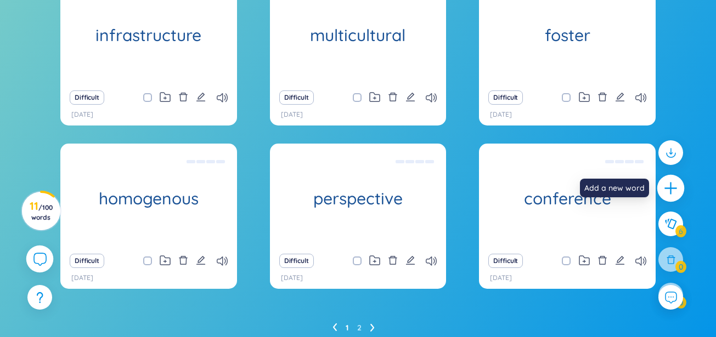
click at [673, 199] on div at bounding box center [670, 188] width 27 height 27
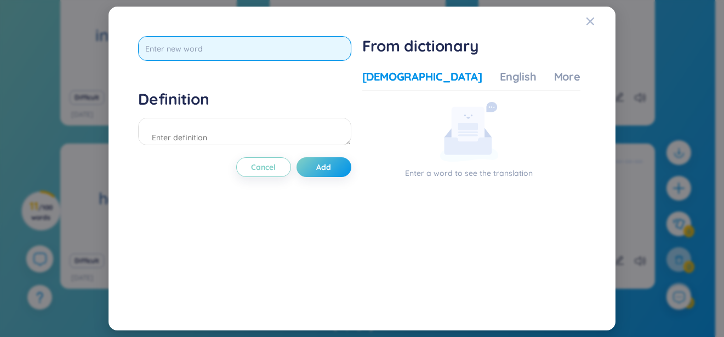
click at [288, 55] on input "text" at bounding box center [244, 48] width 213 height 25
type input "poach"
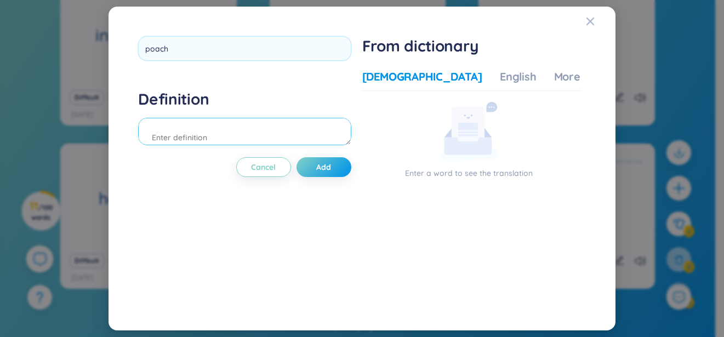
click at [232, 134] on div "Definition" at bounding box center [244, 118] width 213 height 59
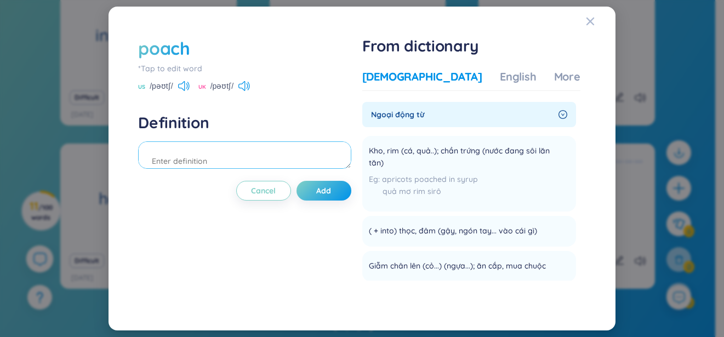
click at [241, 166] on textarea at bounding box center [244, 154] width 213 height 27
type textarea "săn trộm"
click at [315, 183] on button "Add" at bounding box center [324, 191] width 55 height 20
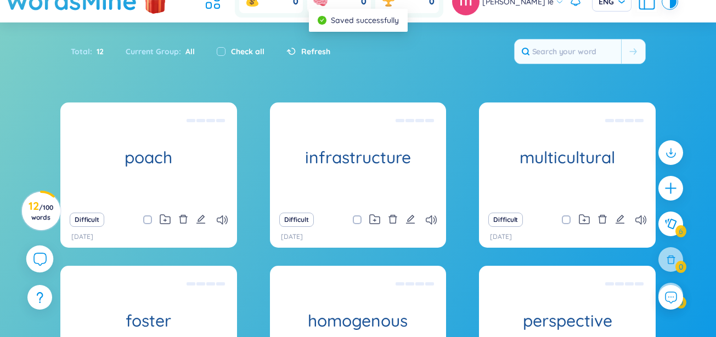
scroll to position [0, 0]
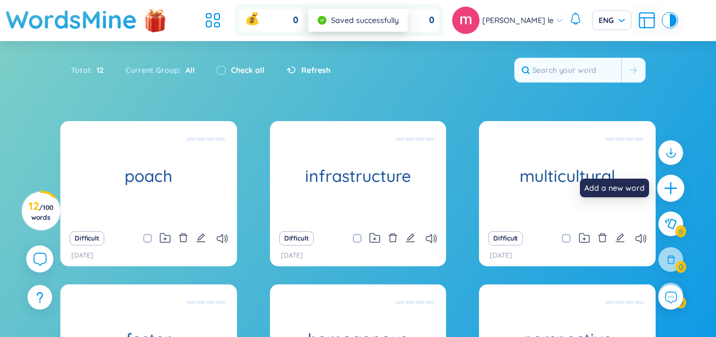
click at [666, 191] on icon "plus" at bounding box center [670, 188] width 15 height 15
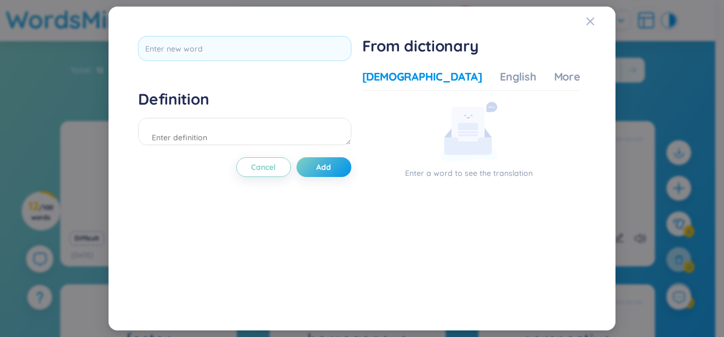
click at [276, 32] on div "Definition Cancel Add From dictionary Vietnamese English More examples Enter a …" at bounding box center [362, 169] width 459 height 276
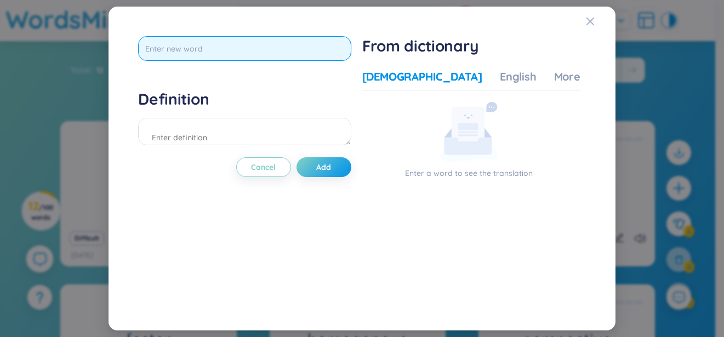
click at [275, 41] on input "text" at bounding box center [244, 48] width 213 height 25
type input "alter"
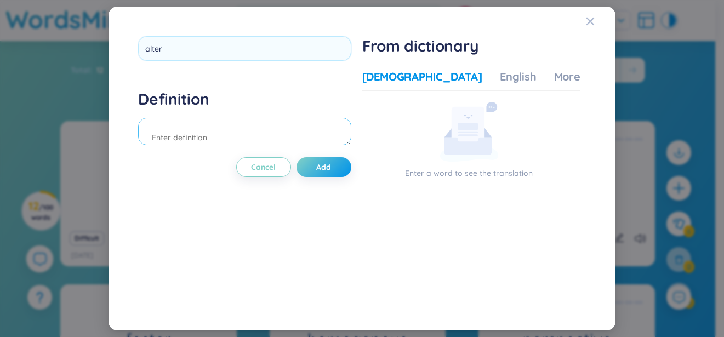
click at [226, 132] on div "Definition" at bounding box center [244, 118] width 213 height 59
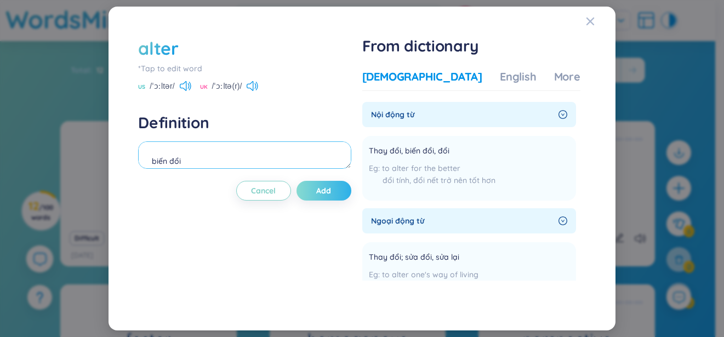
type textarea "biến đổi"
click at [325, 187] on span "Add" at bounding box center [323, 190] width 15 height 11
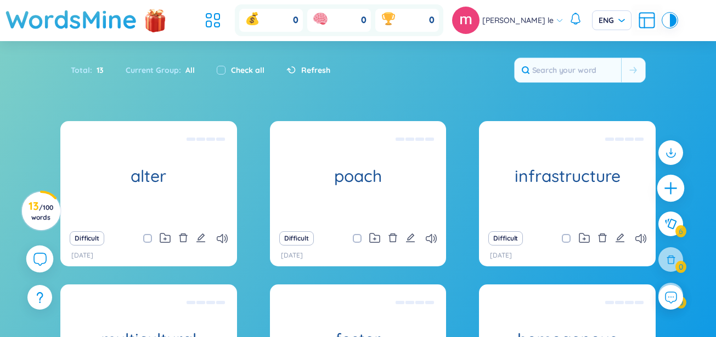
click at [664, 193] on icon "plus" at bounding box center [670, 188] width 15 height 15
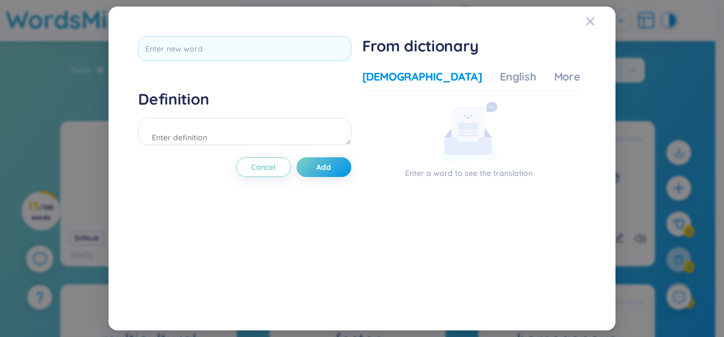
click at [278, 34] on div "Definition Cancel Add From dictionary Vietnamese English More examples Enter a …" at bounding box center [362, 169] width 459 height 276
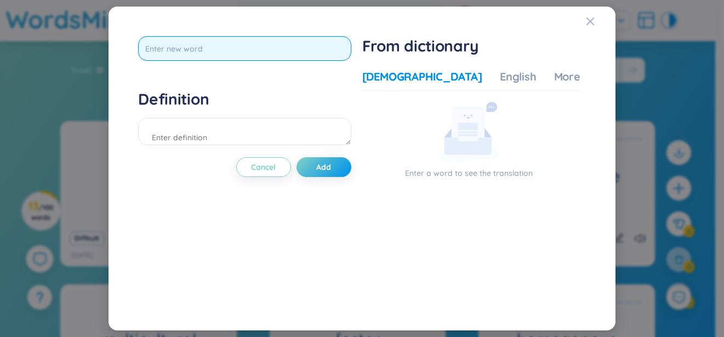
click at [279, 43] on input "text" at bounding box center [244, 48] width 213 height 25
type input "unite"
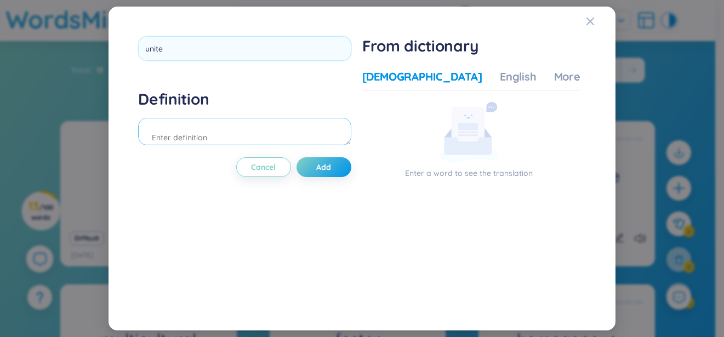
click at [233, 129] on div "Definition" at bounding box center [244, 118] width 213 height 59
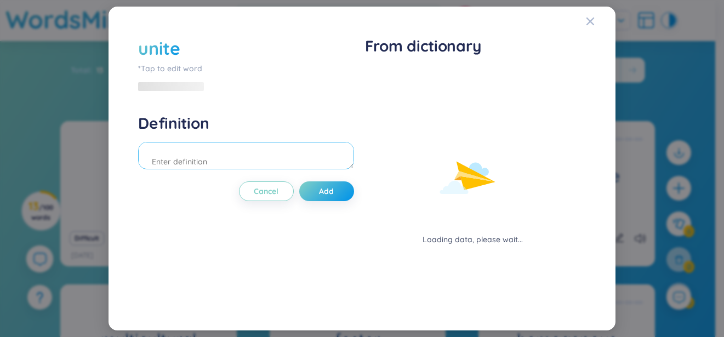
type textarea "d"
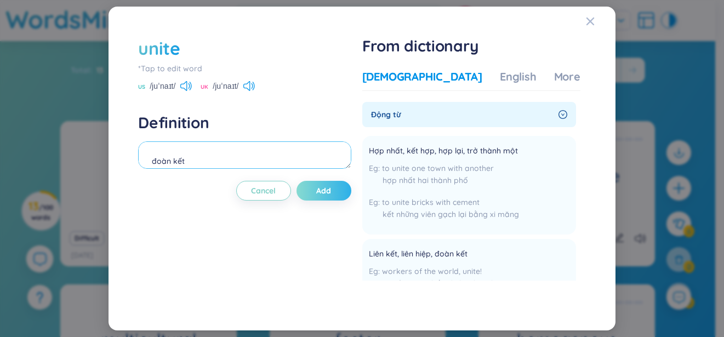
type textarea "đoàn kết"
click at [334, 196] on button "Add" at bounding box center [324, 191] width 55 height 20
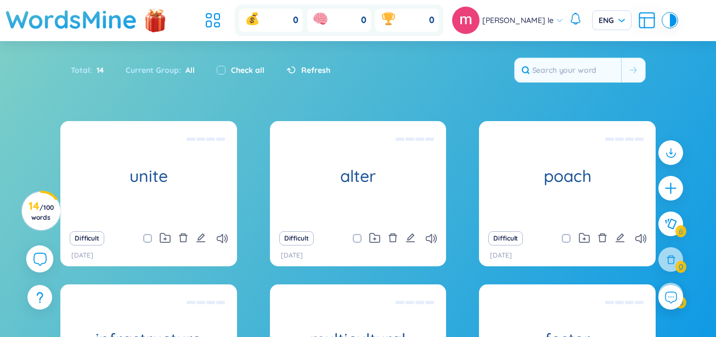
click at [667, 194] on icon "plus" at bounding box center [671, 189] width 14 height 14
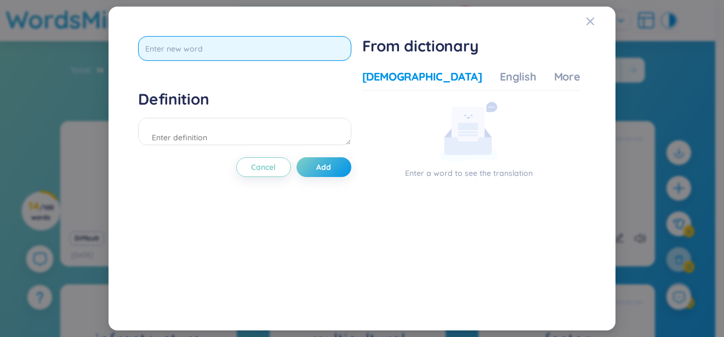
click at [252, 59] on input "text" at bounding box center [244, 48] width 213 height 25
type input "restrict"
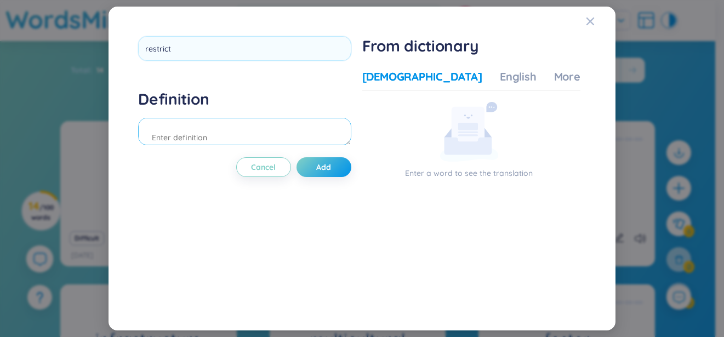
click at [229, 124] on div "Definition" at bounding box center [244, 118] width 213 height 59
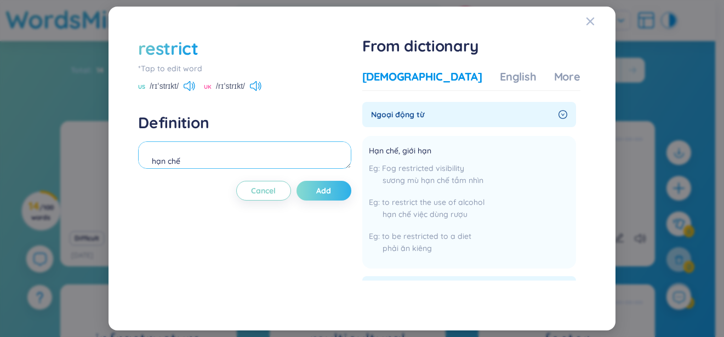
type textarea "hạn chế"
click at [323, 190] on span "Add" at bounding box center [323, 190] width 15 height 11
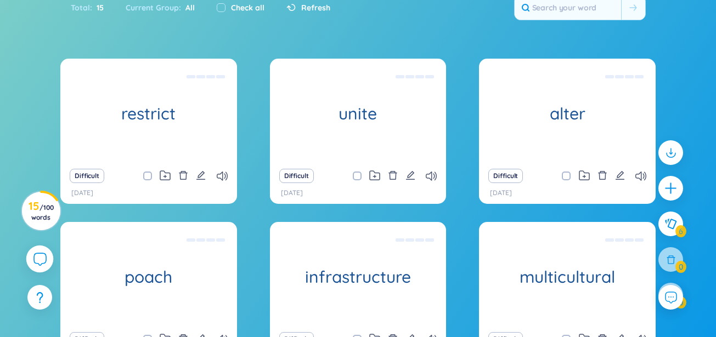
scroll to position [77, 0]
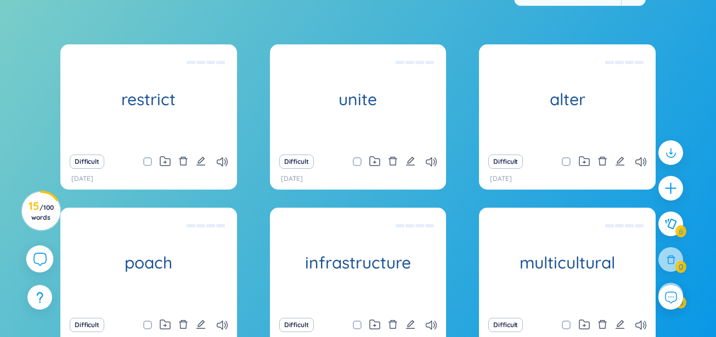
click at [666, 183] on icon "plus" at bounding box center [671, 189] width 14 height 14
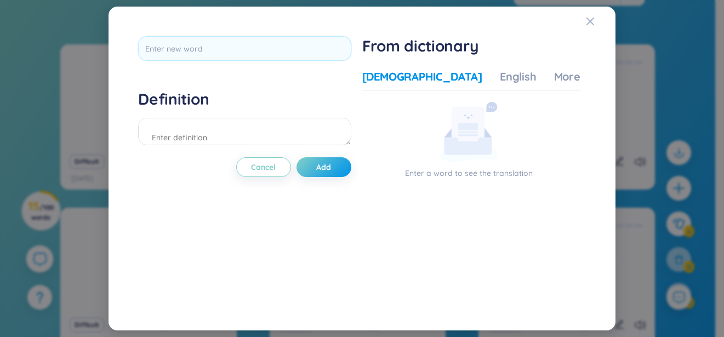
click at [305, 61] on div at bounding box center [244, 52] width 213 height 32
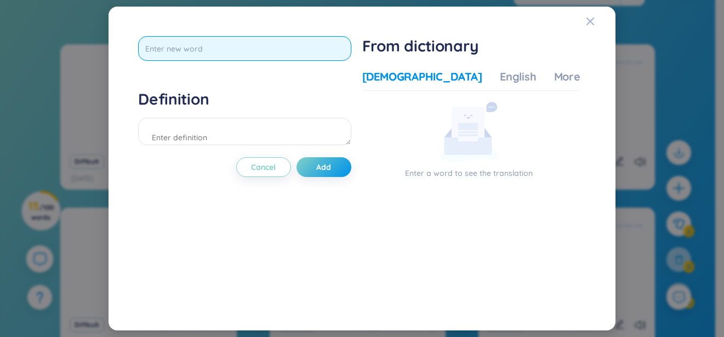
click at [306, 59] on input "text" at bounding box center [244, 48] width 213 height 25
type input "e"
type input "é"
type input "e"
type input "inundate"
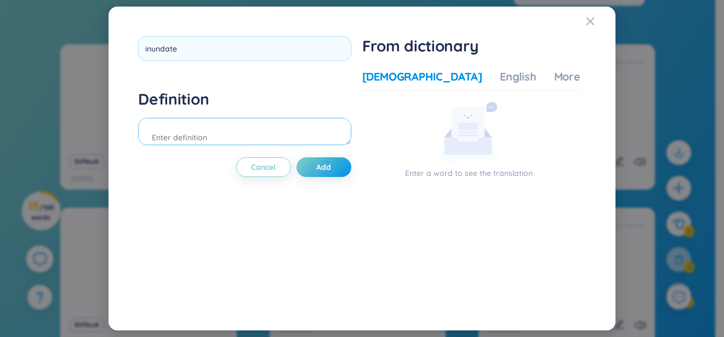
click at [287, 137] on div "Definition" at bounding box center [244, 118] width 213 height 59
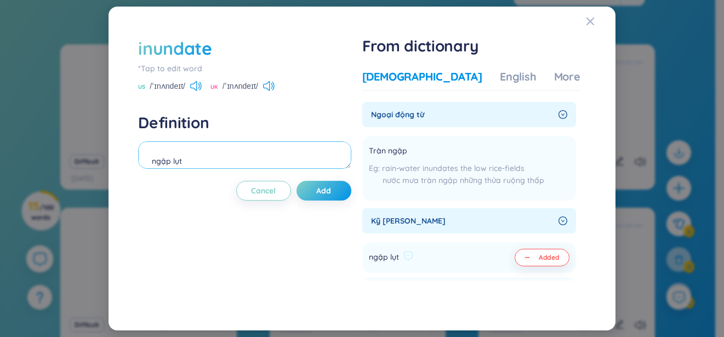
type textarea "ngập lụt"
click at [535, 259] on button "Added" at bounding box center [542, 258] width 55 height 18
click at [312, 156] on textarea at bounding box center [244, 154] width 213 height 27
click at [170, 166] on textarea "ngâọ lụt" at bounding box center [244, 154] width 213 height 27
type textarea "ngập lụt"
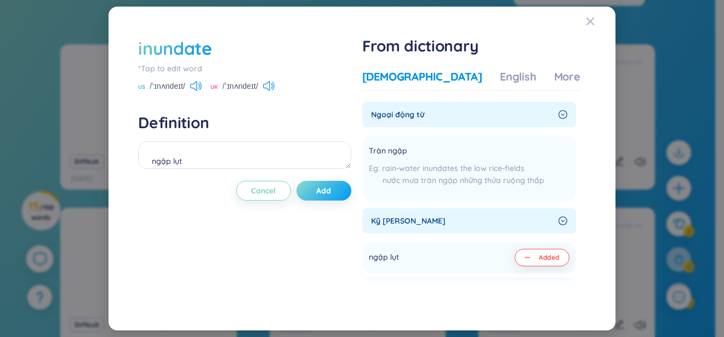
click at [327, 193] on span "Add" at bounding box center [323, 190] width 15 height 11
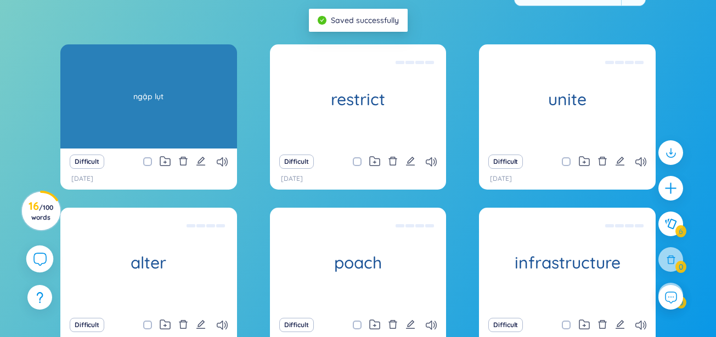
scroll to position [0, 0]
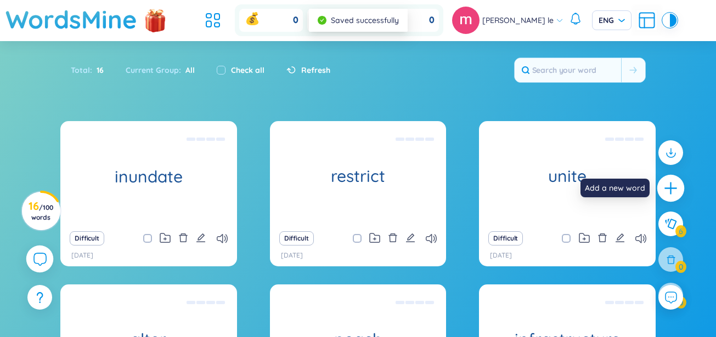
click at [678, 186] on div at bounding box center [670, 188] width 27 height 27
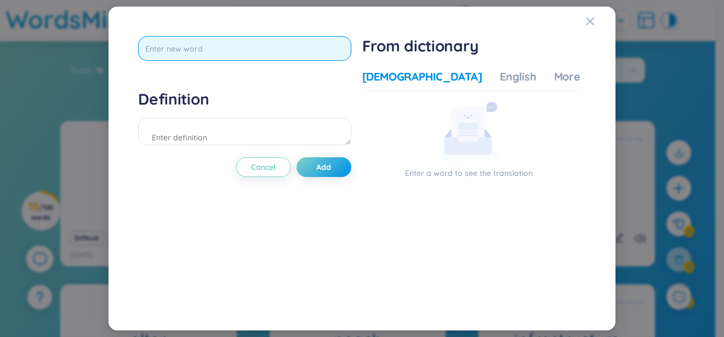
click at [282, 53] on input "text" at bounding box center [244, 48] width 213 height 25
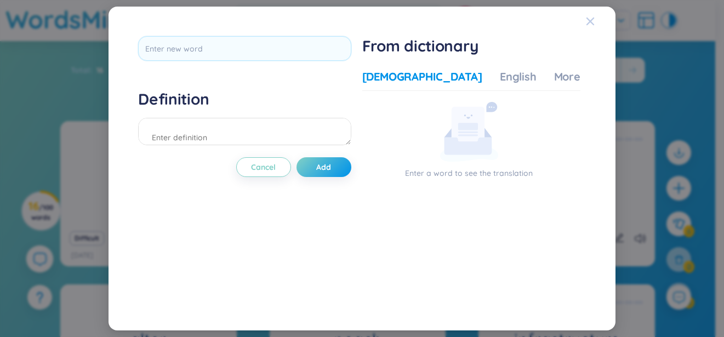
click at [664, 67] on div "Definition Cancel Add From dictionary Vietnamese English More examples Enter a …" at bounding box center [362, 168] width 724 height 337
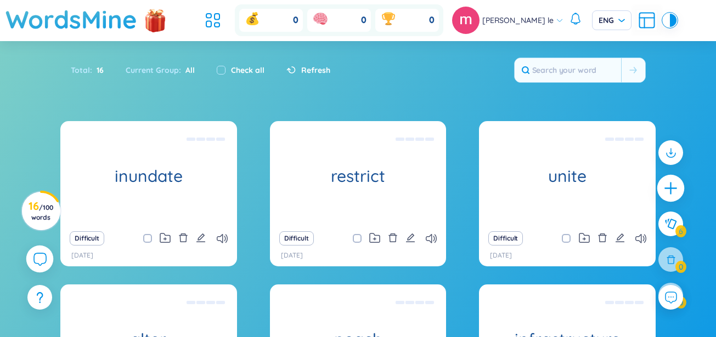
click at [671, 190] on icon "plus" at bounding box center [670, 188] width 15 height 15
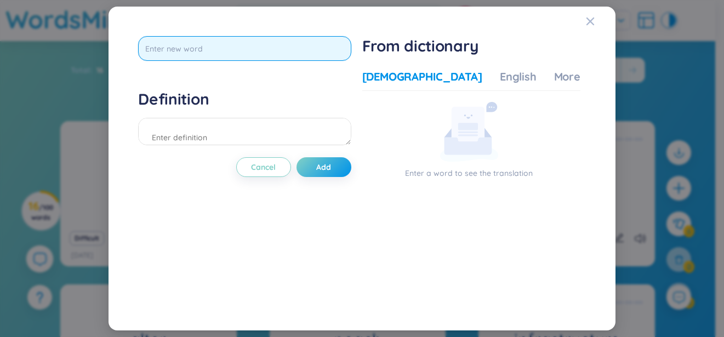
click at [225, 43] on input "text" at bounding box center [244, 48] width 213 height 25
type input "gather"
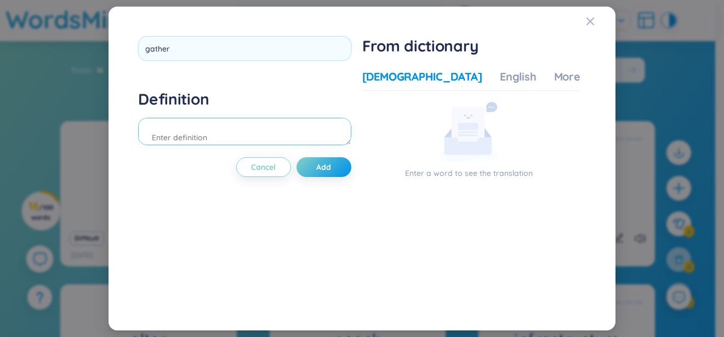
click at [233, 121] on div "Definition" at bounding box center [244, 118] width 213 height 59
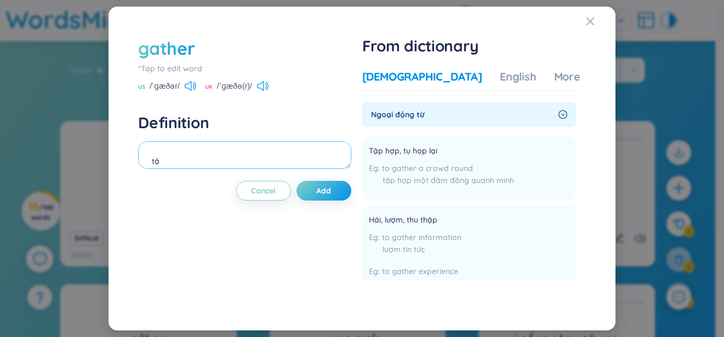
type textarea "t"
type textarea "thu thập,tập hợp"
click at [320, 191] on span "Add" at bounding box center [323, 190] width 15 height 11
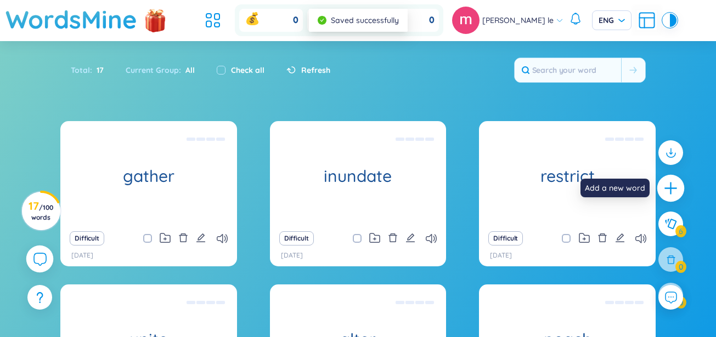
click at [670, 186] on icon "plus" at bounding box center [670, 188] width 1 height 12
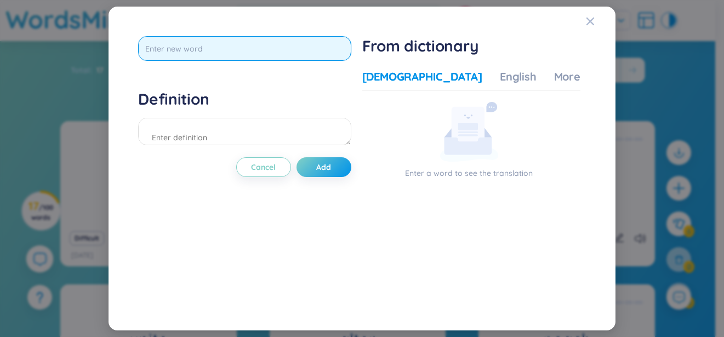
click at [332, 49] on input "text" at bounding box center [244, 48] width 213 height 25
type input "displace"
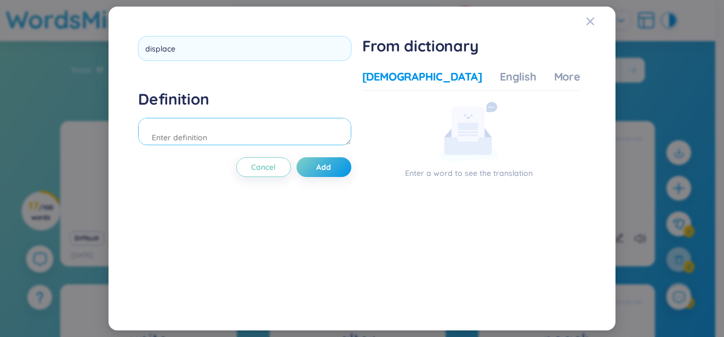
click at [178, 134] on div "Definition" at bounding box center [244, 118] width 213 height 59
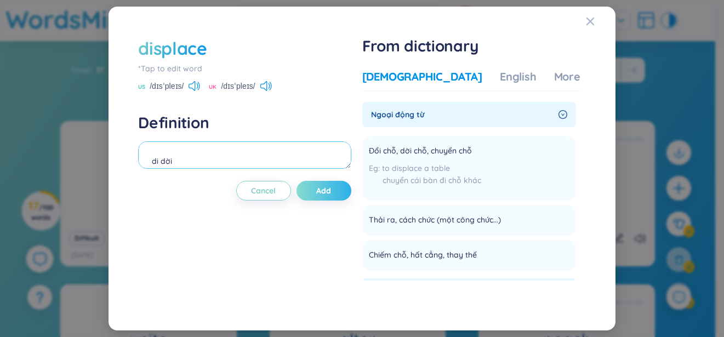
type textarea "di dời"
click at [316, 189] on button "Add" at bounding box center [324, 191] width 55 height 20
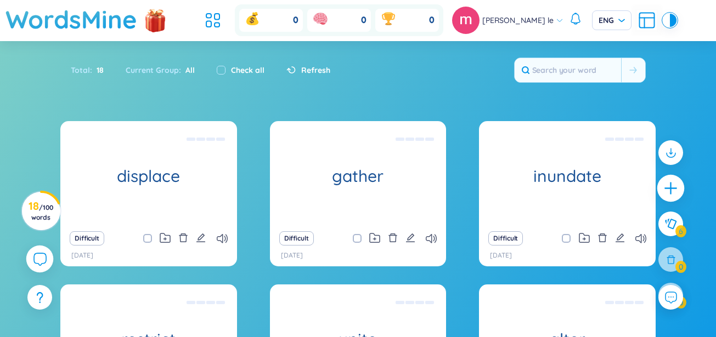
click at [666, 197] on div at bounding box center [670, 188] width 27 height 27
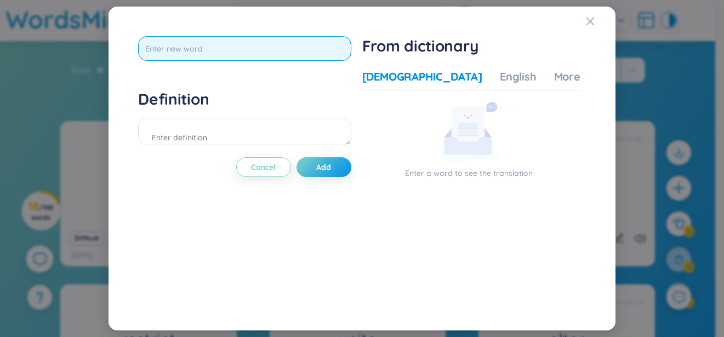
click at [325, 50] on input "text" at bounding box center [244, 48] width 213 height 25
type input "e"
type input "ẻ"
type input "erosi"
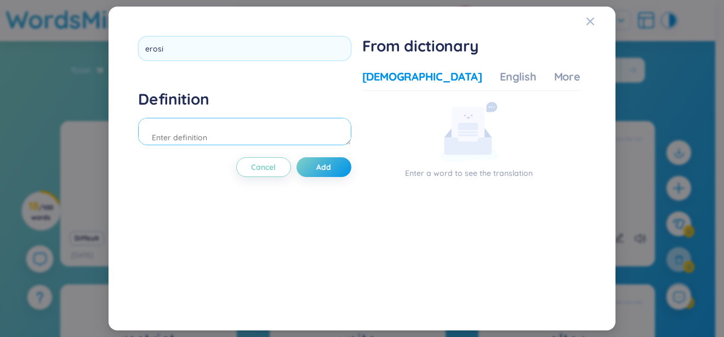
click at [247, 126] on div "Definition" at bounding box center [244, 118] width 213 height 59
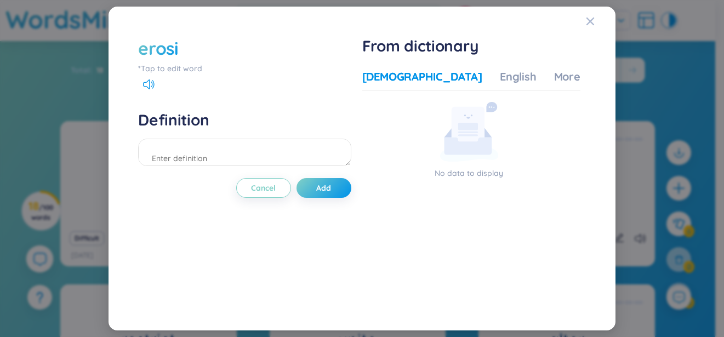
click at [192, 43] on div "erosi" at bounding box center [244, 48] width 213 height 24
click at [185, 49] on div "erosi" at bounding box center [244, 48] width 213 height 24
drag, startPoint x: 182, startPoint y: 49, endPoint x: 175, endPoint y: 49, distance: 6.0
click at [180, 49] on div "erosi" at bounding box center [244, 48] width 213 height 24
click at [174, 49] on div "erosi" at bounding box center [158, 48] width 40 height 24
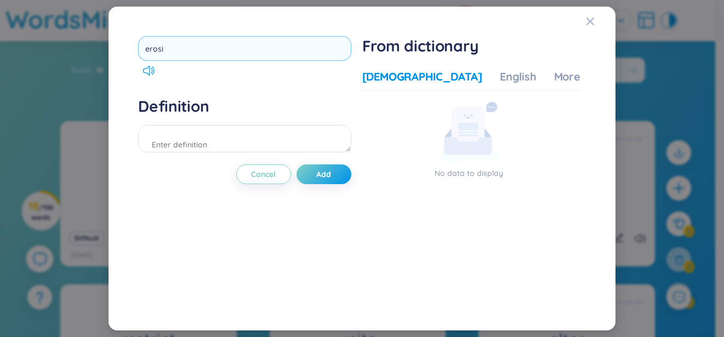
type input "eros"
click at [257, 128] on div "Definition" at bounding box center [244, 126] width 213 height 59
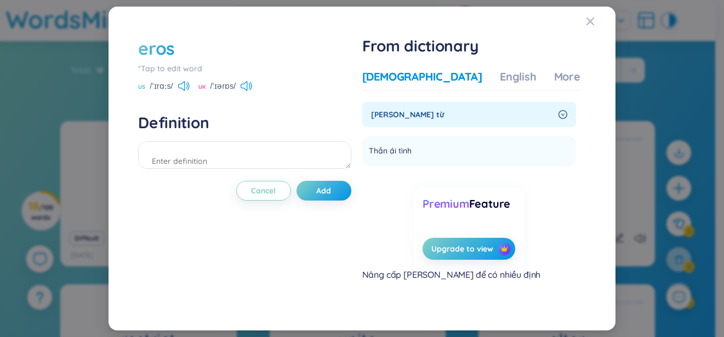
click at [174, 48] on div "eros" at bounding box center [156, 48] width 36 height 24
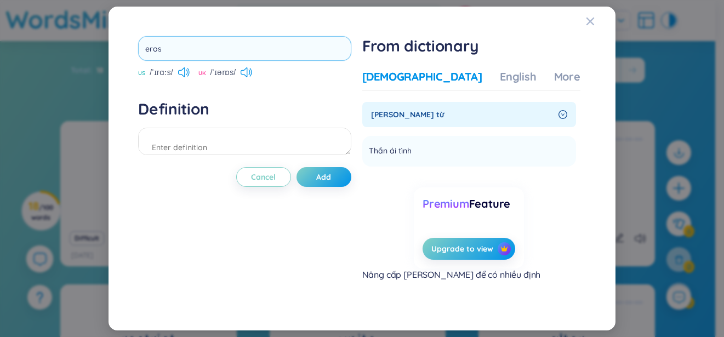
type input "erosy"
click at [174, 138] on div "Definition" at bounding box center [244, 128] width 213 height 59
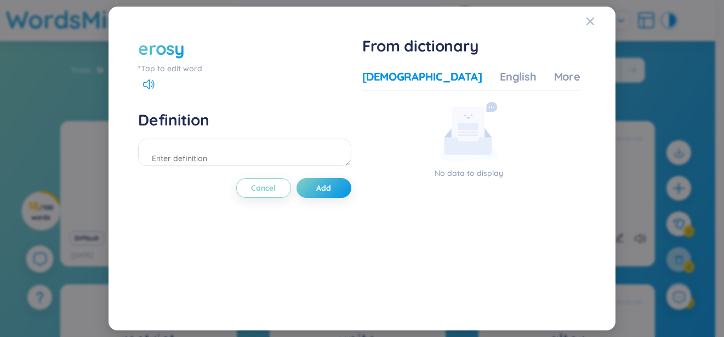
click at [186, 48] on div "erosy" at bounding box center [244, 48] width 213 height 24
click at [185, 51] on div "erosy" at bounding box center [244, 48] width 213 height 24
click at [184, 53] on div "erosy" at bounding box center [161, 48] width 46 height 24
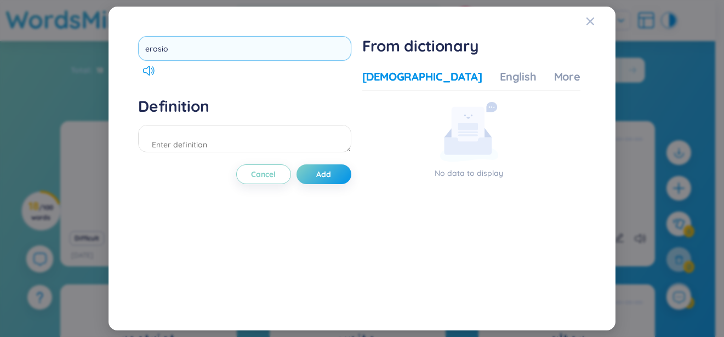
type input "erosion"
click at [189, 122] on div "Definition" at bounding box center [244, 126] width 213 height 59
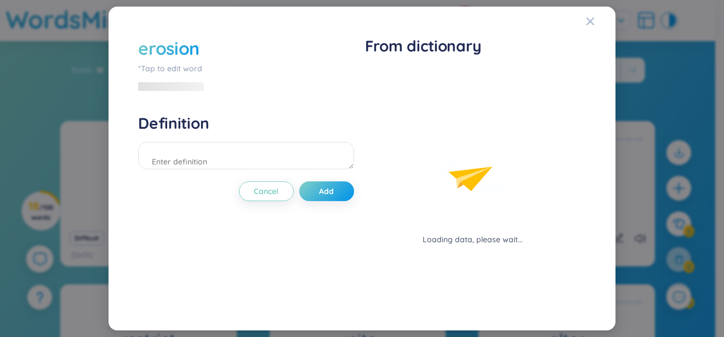
click at [185, 132] on h4 "Definition" at bounding box center [246, 124] width 216 height 20
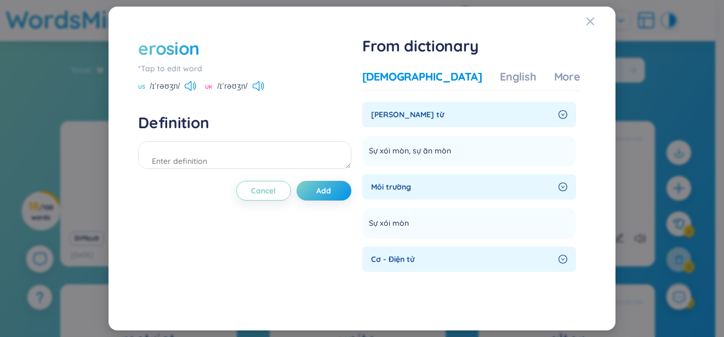
click at [439, 121] on span "Danh từ" at bounding box center [462, 115] width 183 height 12
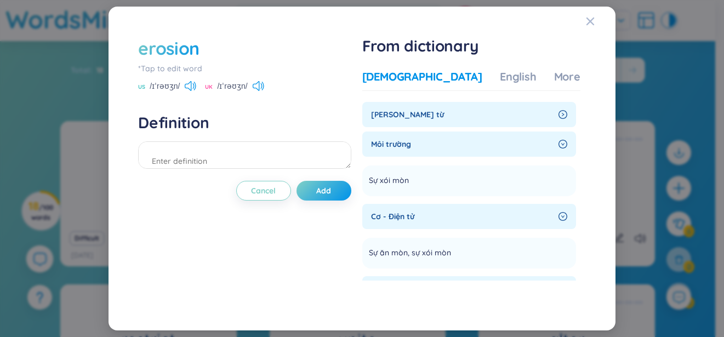
click at [433, 141] on span "Môi trường" at bounding box center [462, 144] width 183 height 12
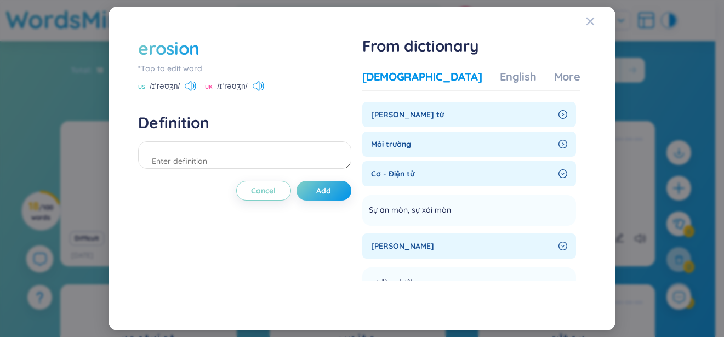
click at [436, 124] on div "Danh từ" at bounding box center [470, 114] width 214 height 25
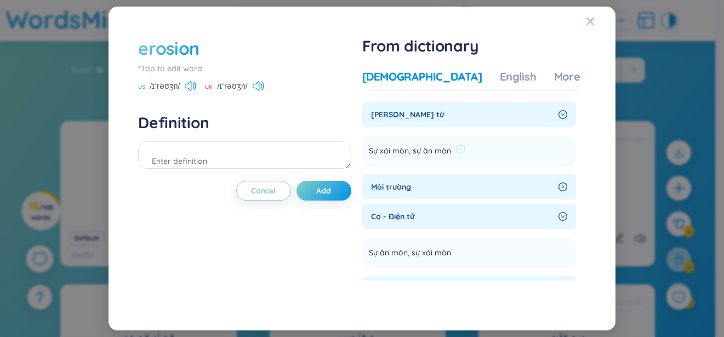
click at [436, 155] on span "Sự xói mòn, sự ăn mòn" at bounding box center [410, 151] width 82 height 13
drag, startPoint x: 454, startPoint y: 151, endPoint x: 462, endPoint y: 161, distance: 12.8
click at [462, 161] on li "Sự xói mòn, sự ăn mòn Add" at bounding box center [470, 151] width 214 height 31
drag, startPoint x: 410, startPoint y: 151, endPoint x: 372, endPoint y: 149, distance: 37.3
click at [372, 149] on span "Sự xói mòn, sự ăn mòn" at bounding box center [410, 151] width 82 height 13
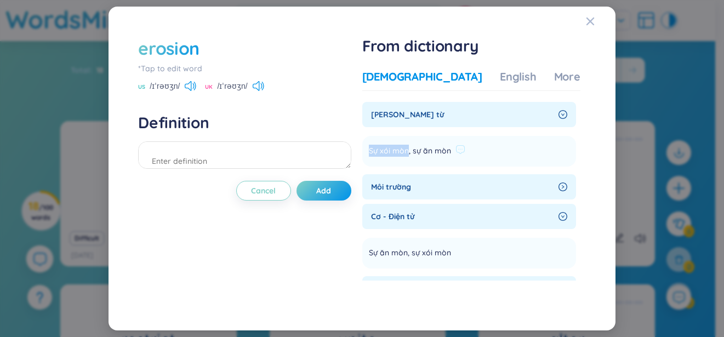
copy span "Sự xói mòn"
click at [243, 151] on textarea at bounding box center [244, 154] width 213 height 27
paste textarea "Sự xói mòn"
type textarea "Sự xói mòn"
click at [308, 196] on button "Add" at bounding box center [324, 191] width 55 height 20
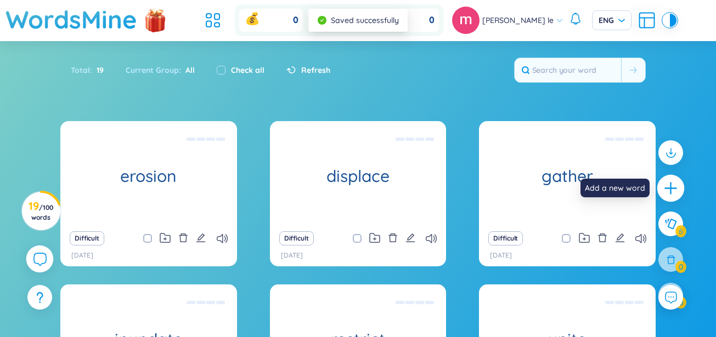
click at [665, 193] on icon "plus" at bounding box center [670, 188] width 15 height 15
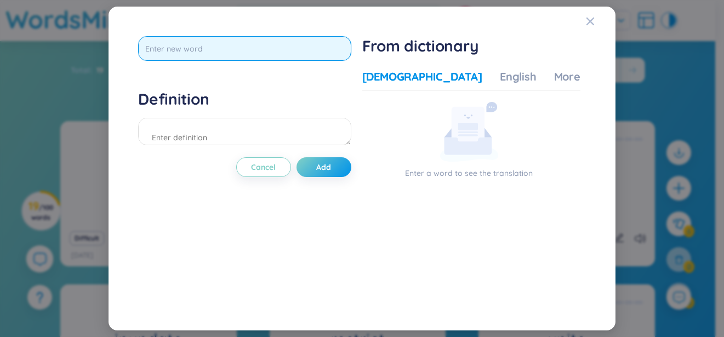
click at [298, 51] on input "text" at bounding box center [244, 48] width 213 height 25
type input "p"
click at [237, 47] on input "text" at bounding box center [244, 48] width 213 height 25
type input "position"
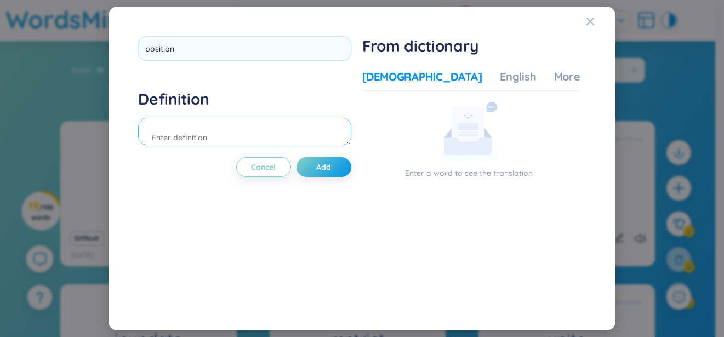
click at [292, 143] on textarea at bounding box center [244, 131] width 213 height 27
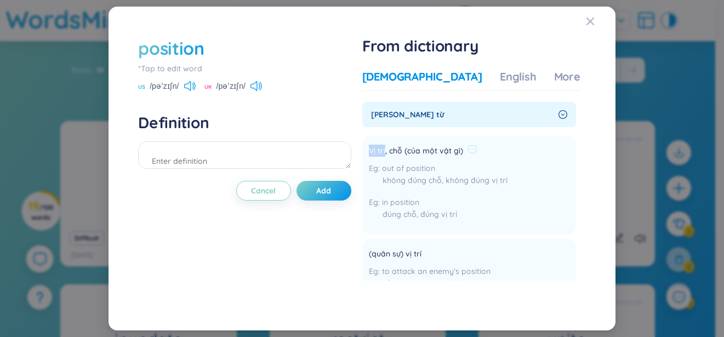
drag, startPoint x: 388, startPoint y: 150, endPoint x: 371, endPoint y: 149, distance: 17.6
click at [371, 149] on li "Vị trí, chỗ (của một vật gì) out of position không đúng chỗ, không đúng vị trí …" at bounding box center [470, 185] width 214 height 99
copy span "Vị trí"
click at [252, 154] on textarea at bounding box center [244, 154] width 213 height 27
paste textarea "Vị trí"
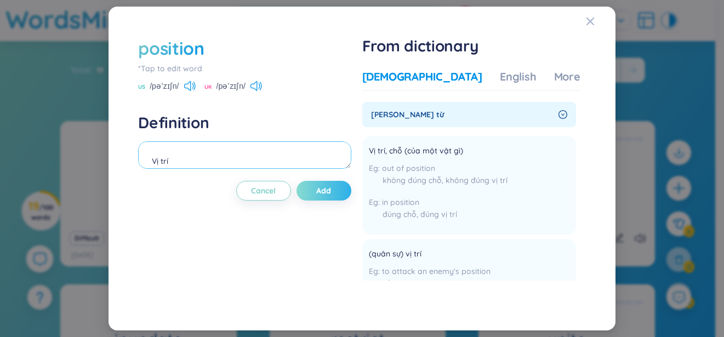
type textarea "Vị trí"
click at [315, 199] on button "Add" at bounding box center [324, 191] width 55 height 20
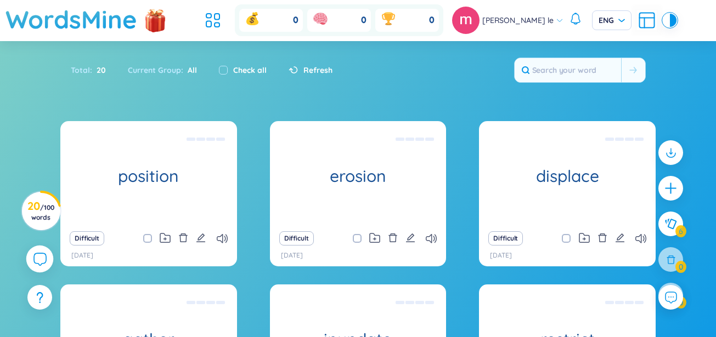
click at [677, 192] on icon "plus" at bounding box center [671, 189] width 14 height 14
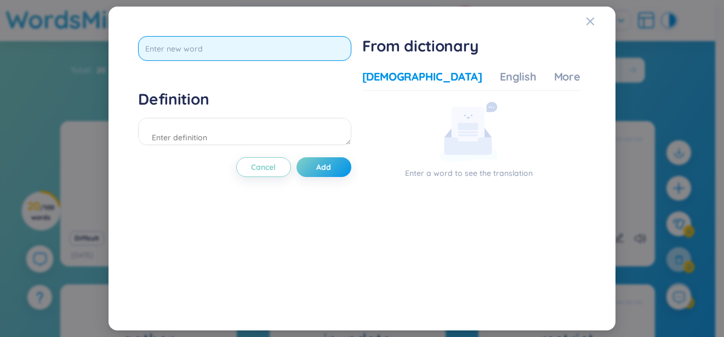
click at [220, 53] on input "text" at bounding box center [244, 48] width 213 height 25
type input "purpose"
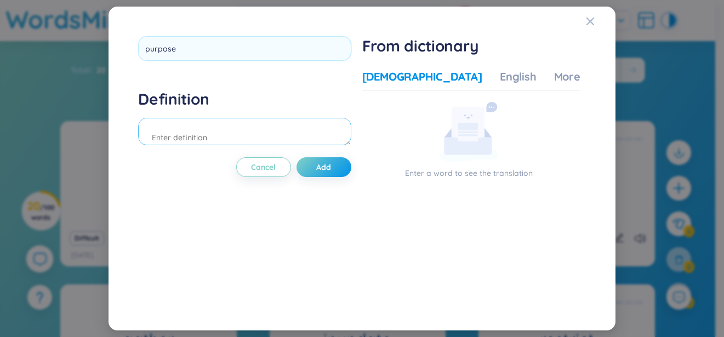
click at [201, 134] on div "Definition" at bounding box center [244, 118] width 213 height 59
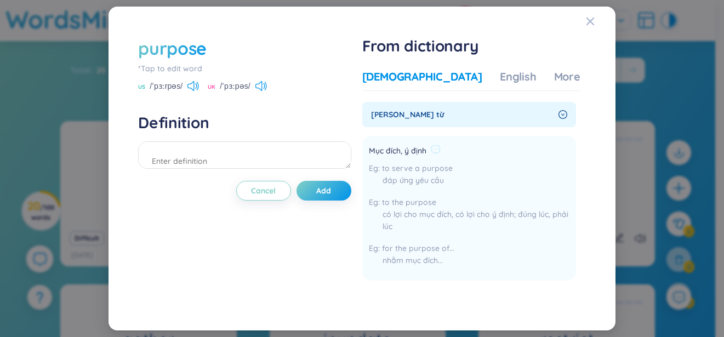
click at [400, 150] on span "Mục đích, ý định" at bounding box center [398, 151] width 58 height 13
drag, startPoint x: 427, startPoint y: 152, endPoint x: 371, endPoint y: 146, distance: 56.3
click at [371, 146] on span "Mục đích, ý định" at bounding box center [398, 151] width 58 height 13
copy span "Mục đích, ý định"
click at [294, 163] on textarea at bounding box center [244, 154] width 213 height 27
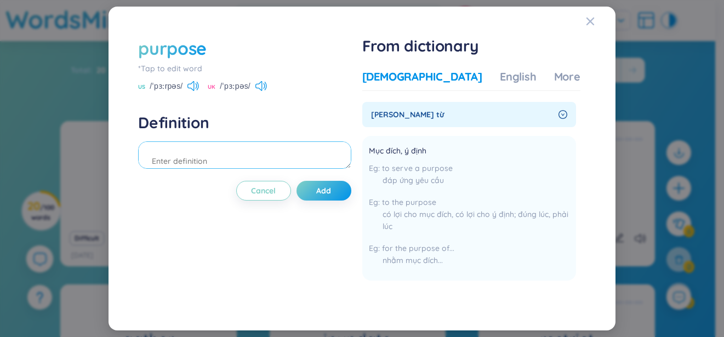
paste textarea "Mục đích, ý định"
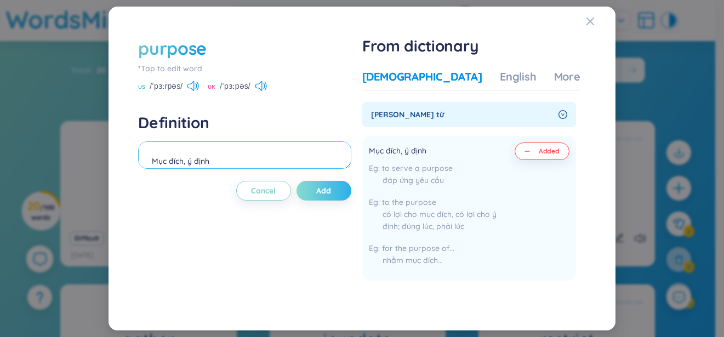
type textarea "Mục đích, ý định"
click at [336, 194] on button "Add" at bounding box center [324, 191] width 55 height 20
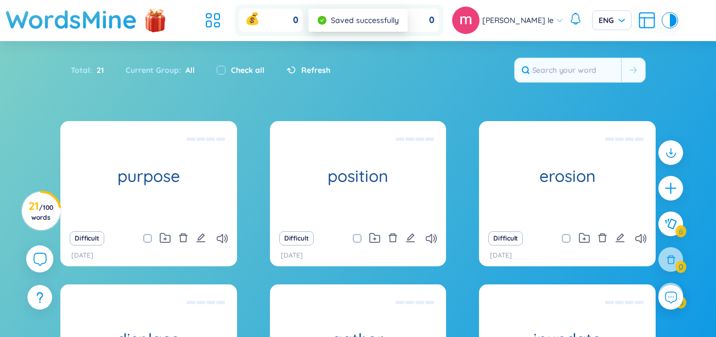
click at [664, 194] on icon "plus" at bounding box center [671, 189] width 14 height 14
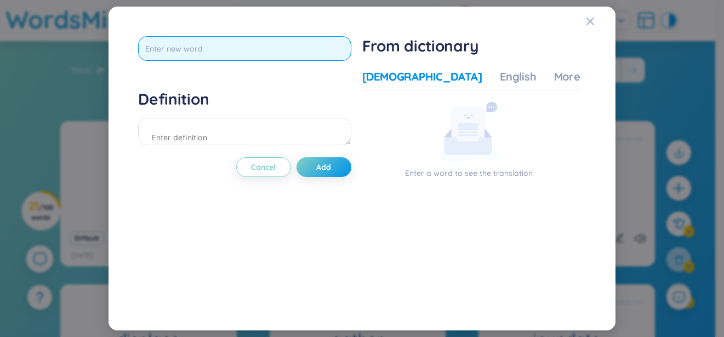
click at [305, 37] on input "text" at bounding box center [244, 48] width 213 height 25
type input "illustrate"
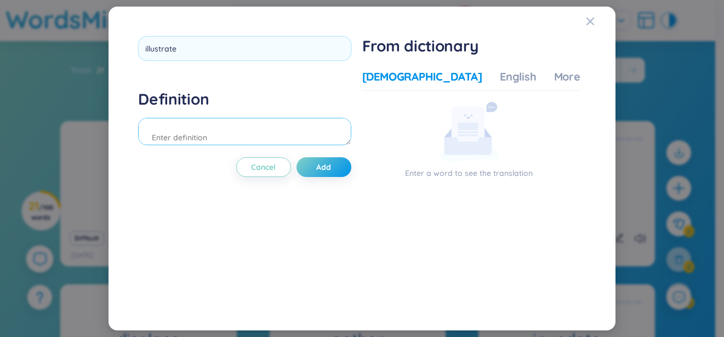
click at [186, 138] on div "Definition" at bounding box center [244, 118] width 213 height 59
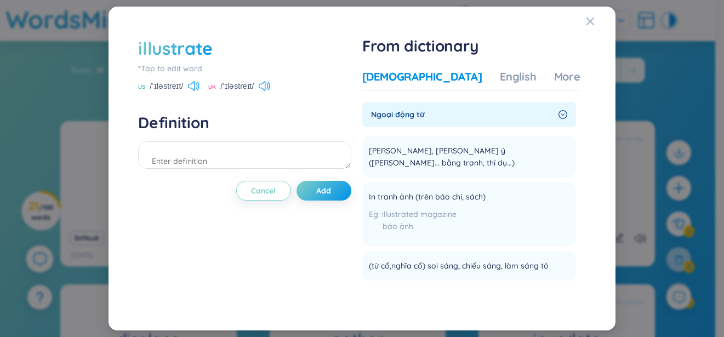
click at [588, 23] on icon "Close" at bounding box center [590, 21] width 9 height 9
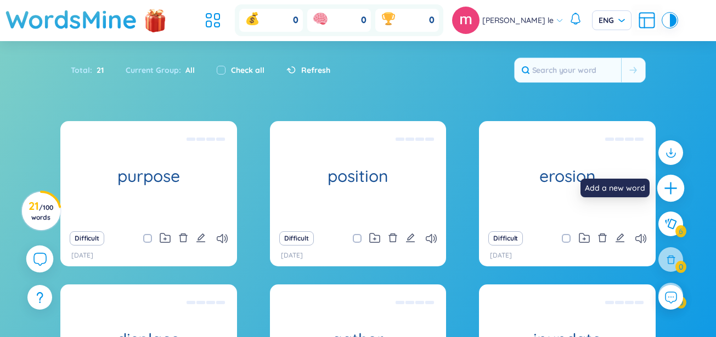
click at [673, 192] on icon "plus" at bounding box center [670, 188] width 15 height 15
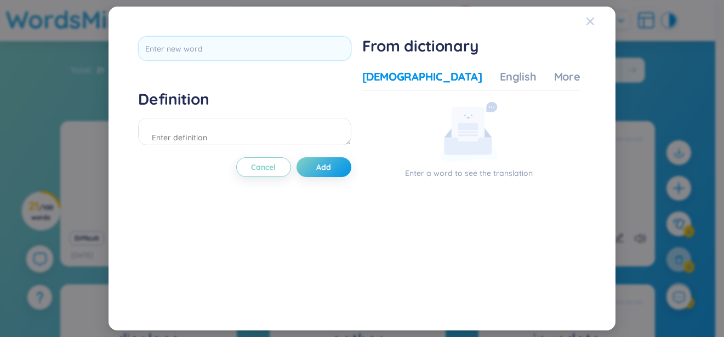
click at [589, 16] on div "Close" at bounding box center [590, 22] width 9 height 30
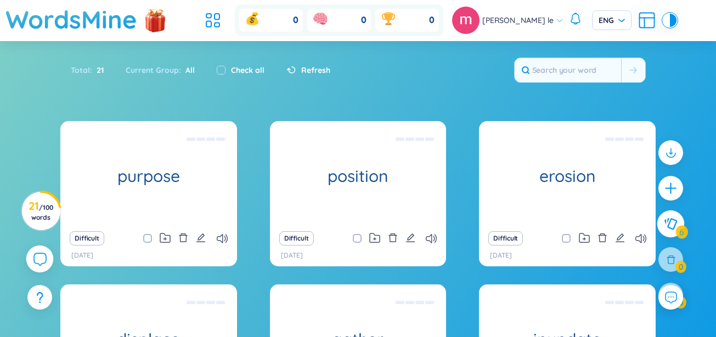
click at [666, 226] on icon at bounding box center [670, 224] width 13 height 12
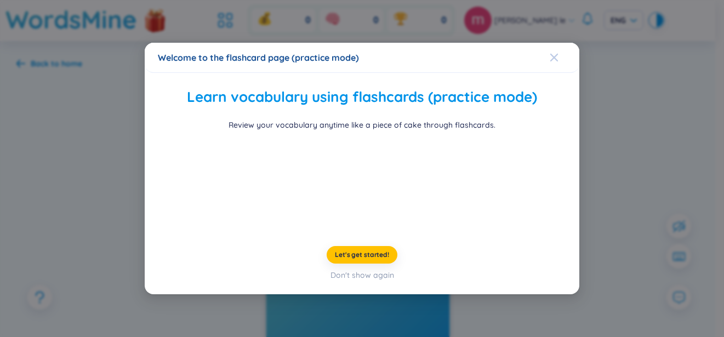
click at [551, 53] on icon "Close" at bounding box center [555, 57] width 8 height 8
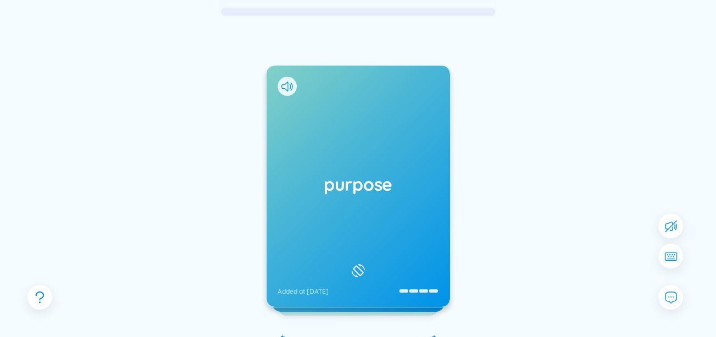
scroll to position [89, 0]
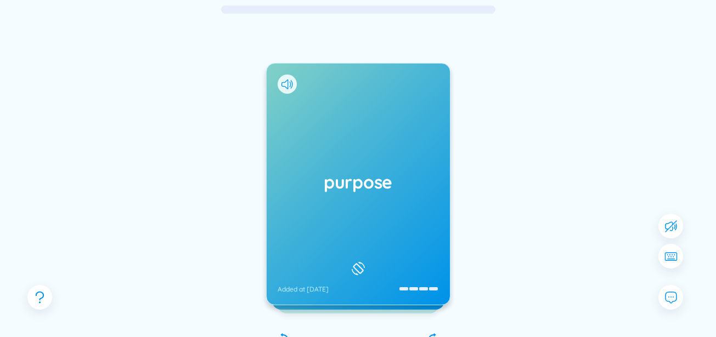
click at [409, 157] on div "purpose Added at 26/9/2025" at bounding box center [358, 184] width 183 height 241
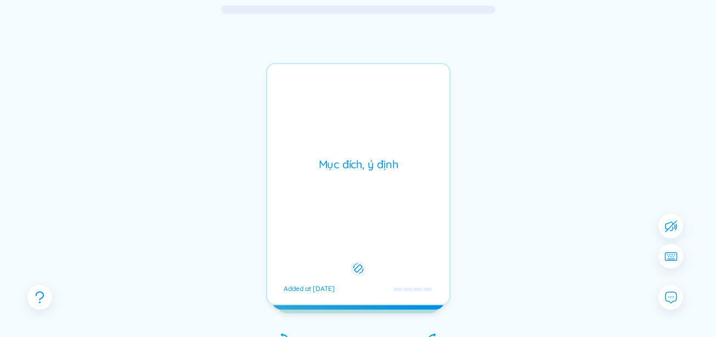
click at [399, 172] on div "Mục đích, ý định" at bounding box center [358, 164] width 171 height 15
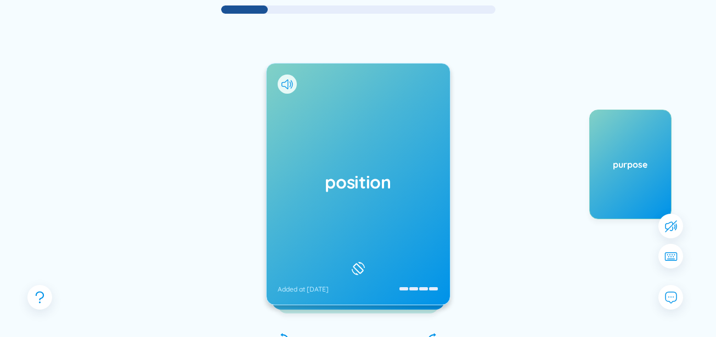
click at [364, 248] on div "position Added at 26/9/2025" at bounding box center [358, 184] width 183 height 241
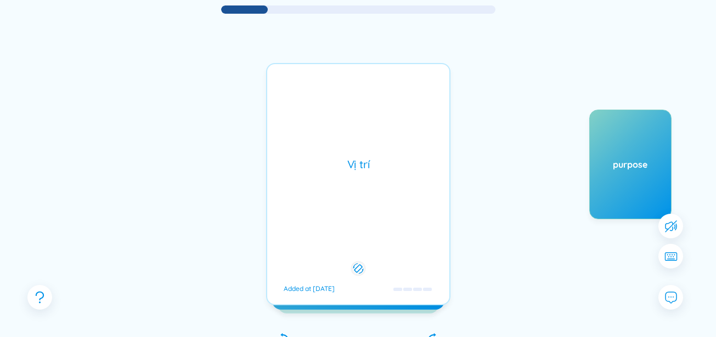
click at [364, 247] on div "Vị trí Added at 26/9/2025" at bounding box center [358, 184] width 184 height 242
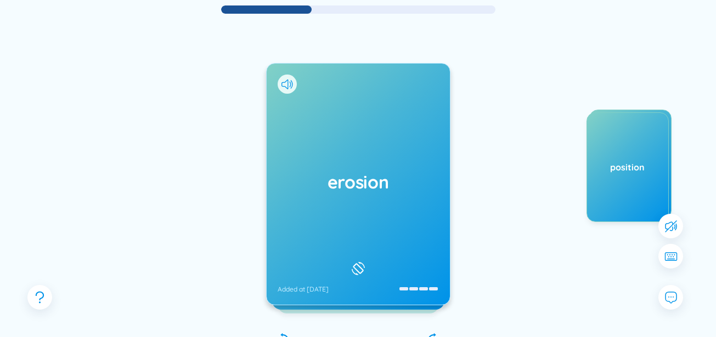
click at [419, 225] on div "erosion Added at 26/9/2025" at bounding box center [358, 184] width 183 height 241
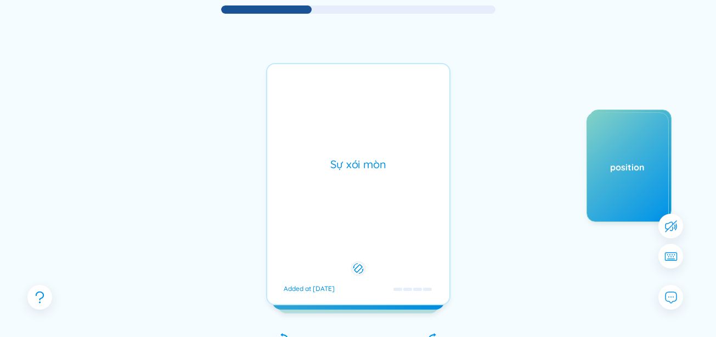
click at [371, 216] on div "Sự xói mòn Added at 26/9/2025" at bounding box center [358, 184] width 184 height 242
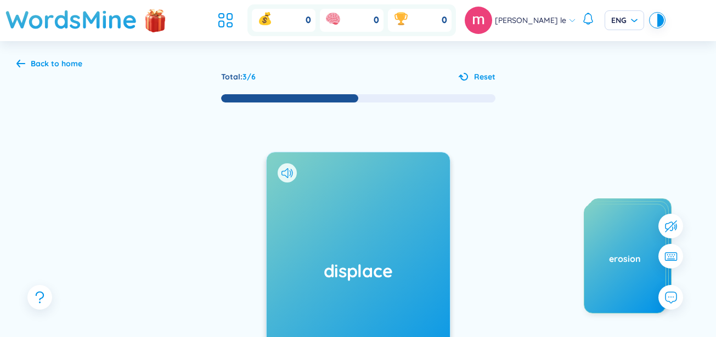
scroll to position [89, 0]
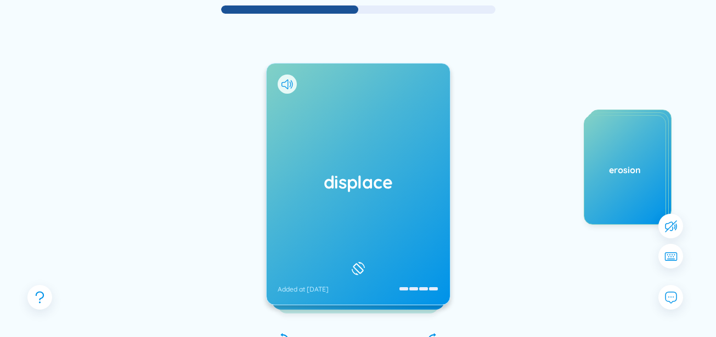
click at [386, 228] on div "displace Added at [DATE]" at bounding box center [358, 184] width 183 height 241
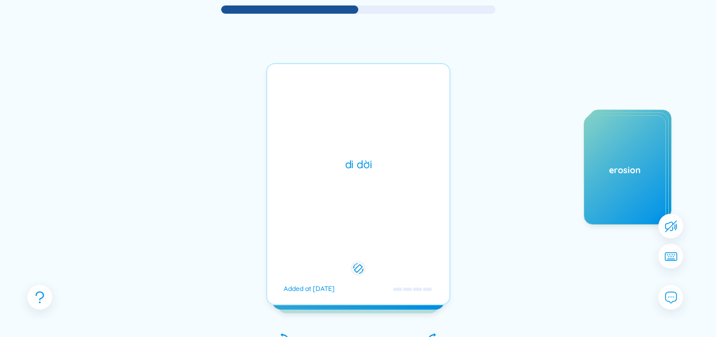
click at [386, 227] on div "di dời Added at [DATE]" at bounding box center [358, 184] width 184 height 242
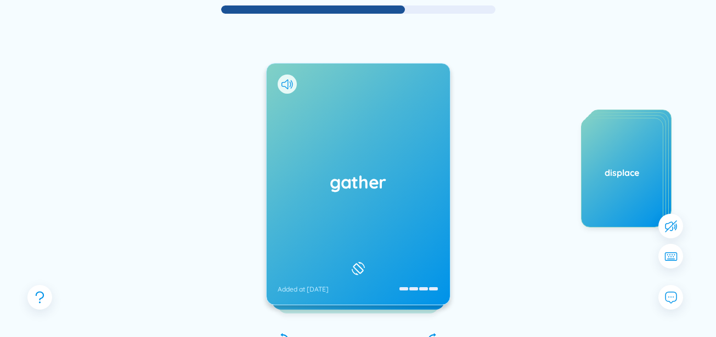
click at [394, 193] on h1 "gather" at bounding box center [357, 182] width 161 height 24
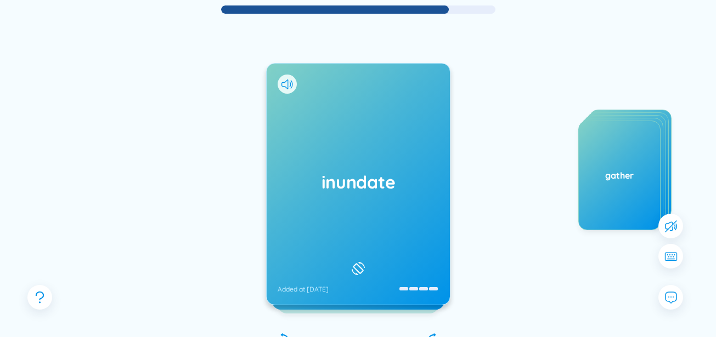
click at [384, 184] on h1 "inundate" at bounding box center [357, 182] width 161 height 24
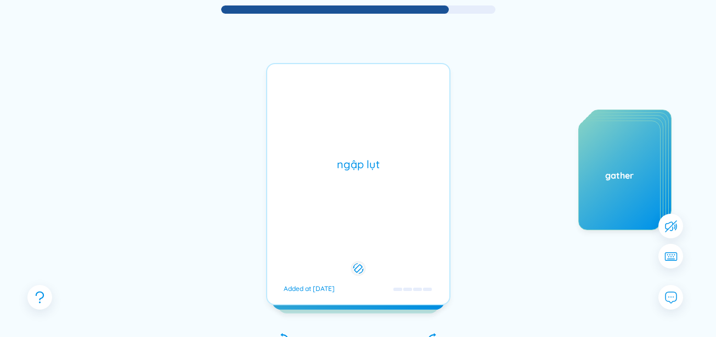
click at [384, 183] on div "ngập lụt Added at [DATE]" at bounding box center [358, 184] width 184 height 242
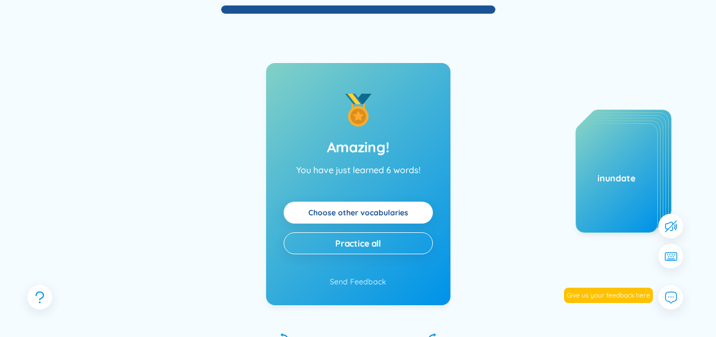
scroll to position [53, 0]
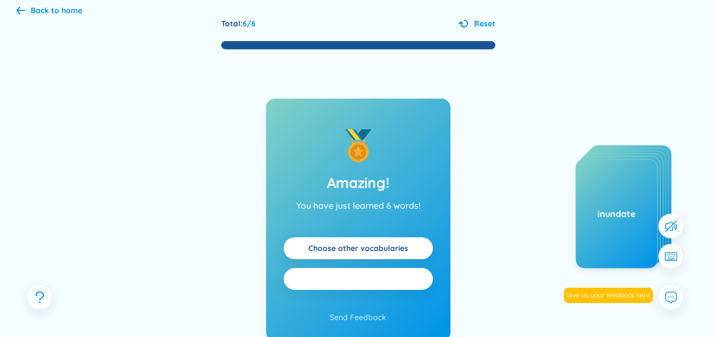
click at [373, 289] on button "Practice all" at bounding box center [358, 279] width 149 height 22
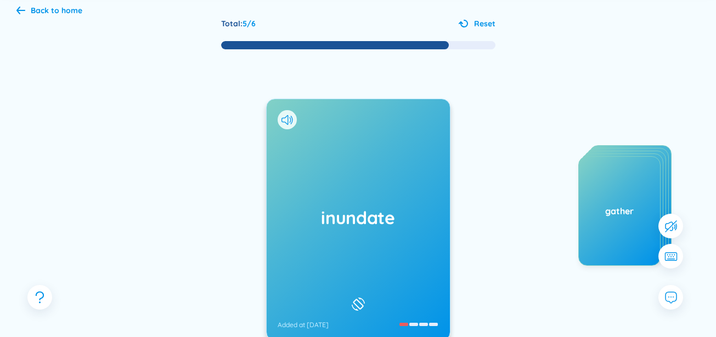
drag, startPoint x: 479, startPoint y: 218, endPoint x: 530, endPoint y: 208, distance: 51.9
click at [524, 208] on div "inundate Added at [DATE] ngập lụt Added at [DATE] Marvelous! You have just lear…" at bounding box center [357, 230] width 683 height 361
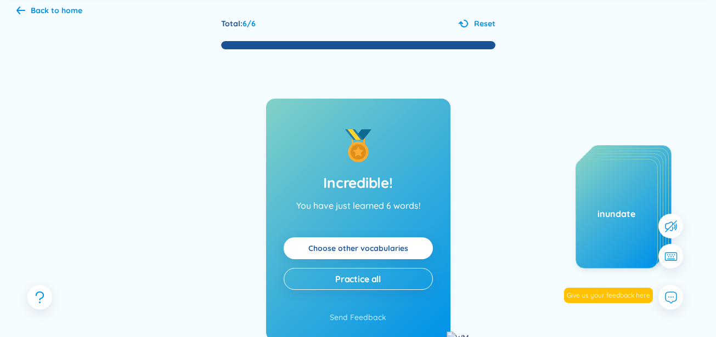
click at [403, 249] on link "Choose other vocabularies" at bounding box center [358, 248] width 100 height 12
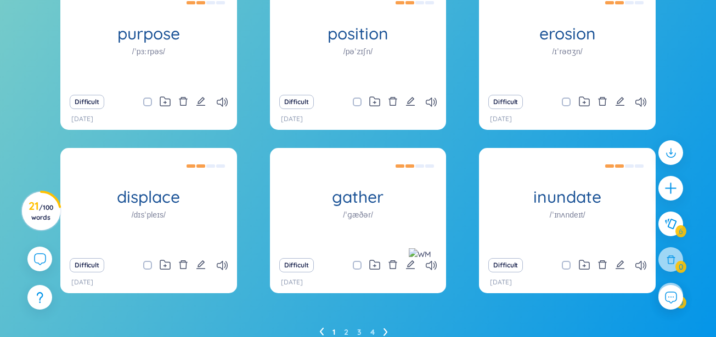
scroll to position [184, 0]
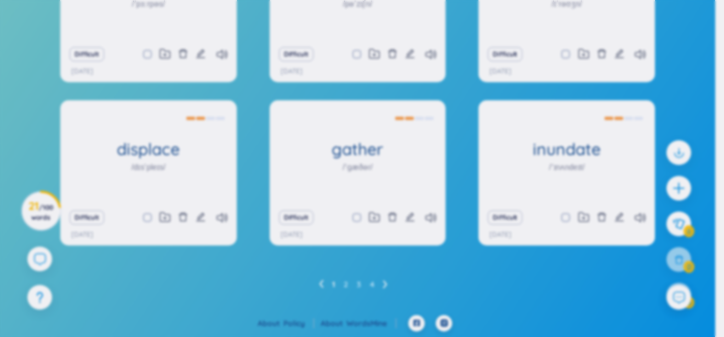
drag, startPoint x: 717, startPoint y: 285, endPoint x: 441, endPoint y: 254, distance: 277.1
click at [441, 254] on div "Congratulations! Congratulations on your new medal! You've worked so hard, and …" at bounding box center [362, 168] width 724 height 337
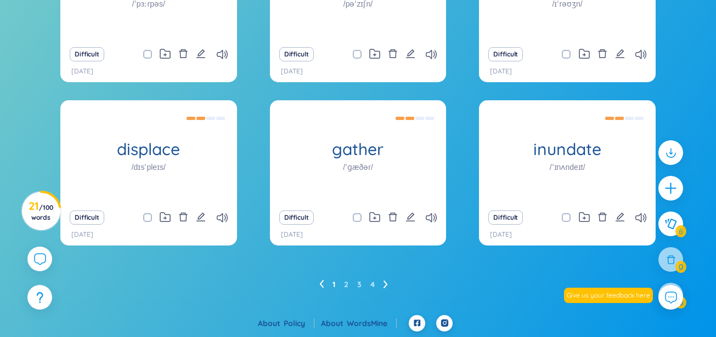
click at [383, 283] on icon at bounding box center [385, 284] width 4 height 8
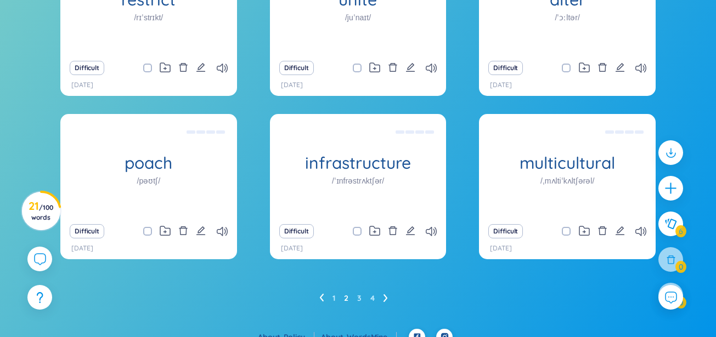
scroll to position [172, 0]
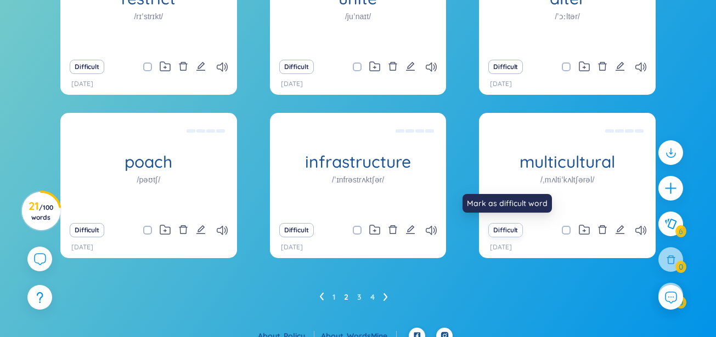
click at [516, 231] on button "Difficult" at bounding box center [505, 230] width 35 height 14
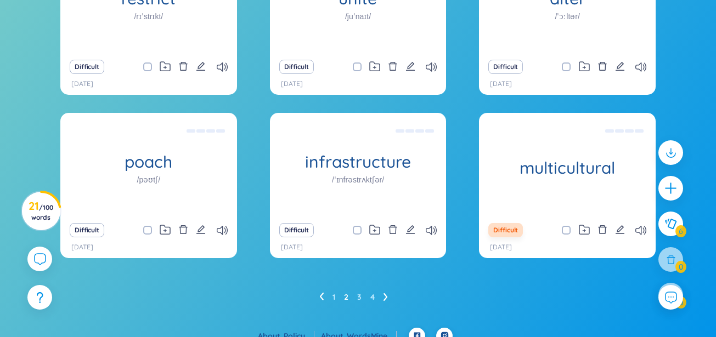
click at [511, 228] on button "Difficult" at bounding box center [505, 230] width 35 height 14
click at [618, 297] on div "1 2 3 4" at bounding box center [357, 297] width 595 height 18
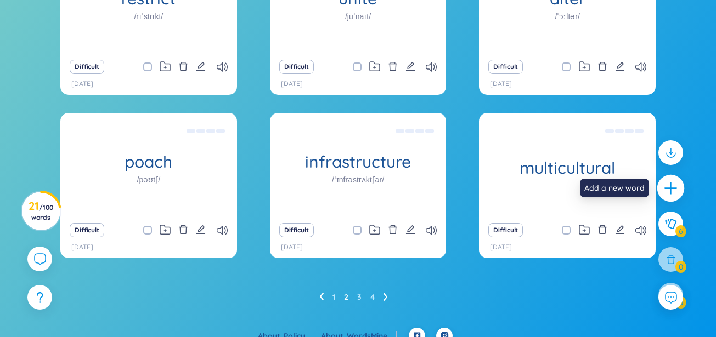
click at [672, 192] on icon "plus" at bounding box center [670, 188] width 15 height 15
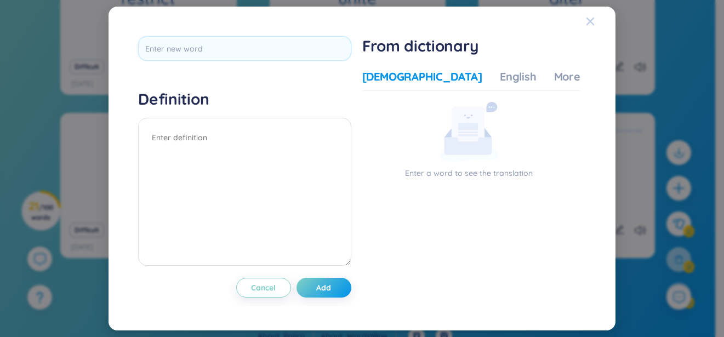
click at [599, 28] on span "Close" at bounding box center [601, 22] width 30 height 30
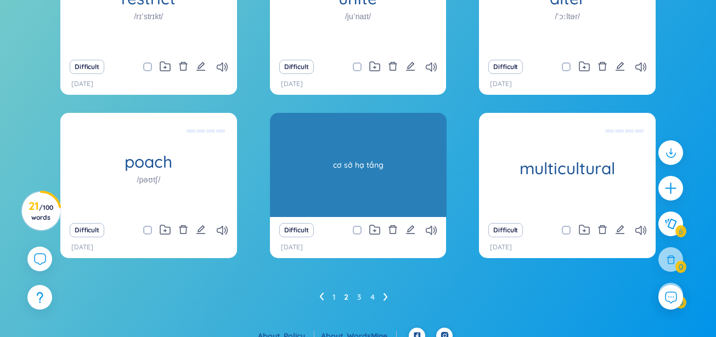
drag, startPoint x: 555, startPoint y: 202, endPoint x: 347, endPoint y: 214, distance: 208.8
click at [347, 214] on div "restrict /rɪˈstrɪkt/ hạn chế Difficult [DATE] unite /juˈnaɪt/ đoàn kết Difficul…" at bounding box center [357, 111] width 595 height 322
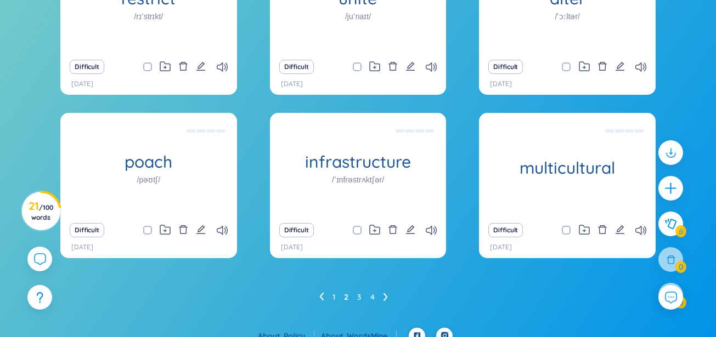
drag, startPoint x: 598, startPoint y: 248, endPoint x: 424, endPoint y: 258, distance: 174.1
click at [424, 258] on div "restrict /rɪˈstrɪkt/ hạn chế Difficult [DATE] unite /juˈnaɪt/ đoàn kết Difficul…" at bounding box center [357, 111] width 595 height 322
click at [460, 288] on div "1 2 3 4" at bounding box center [357, 297] width 595 height 18
click at [37, 219] on span "/ 100 words" at bounding box center [42, 212] width 22 height 18
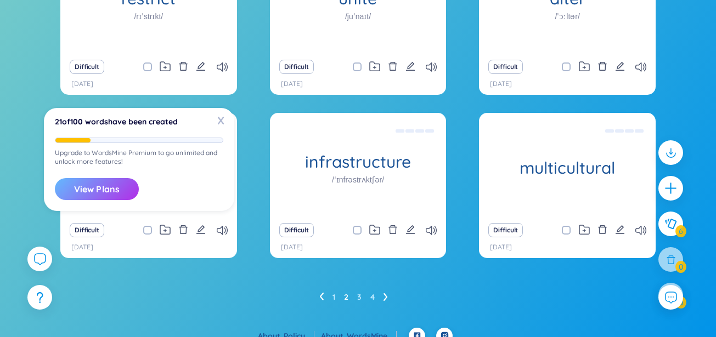
click at [111, 195] on button "View Plans" at bounding box center [97, 189] width 84 height 22
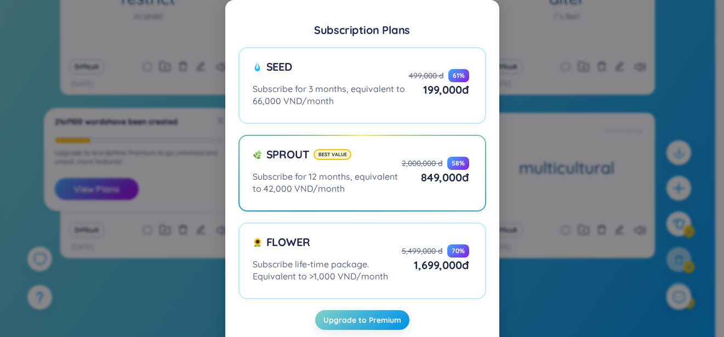
click at [615, 167] on div "Subscription Plans Seed Subscribe for 3 months, equivalent to 66,000 VND/month …" at bounding box center [362, 168] width 724 height 337
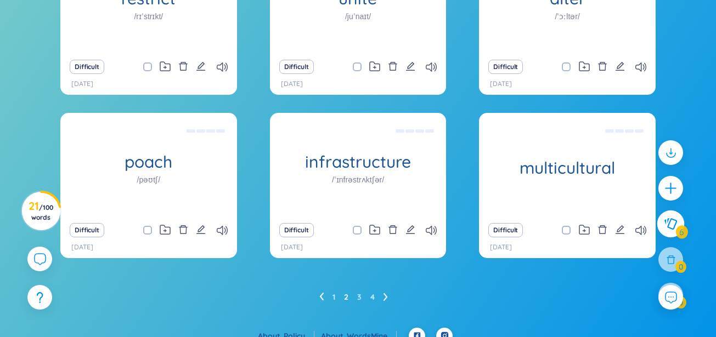
click at [667, 228] on icon at bounding box center [670, 224] width 13 height 12
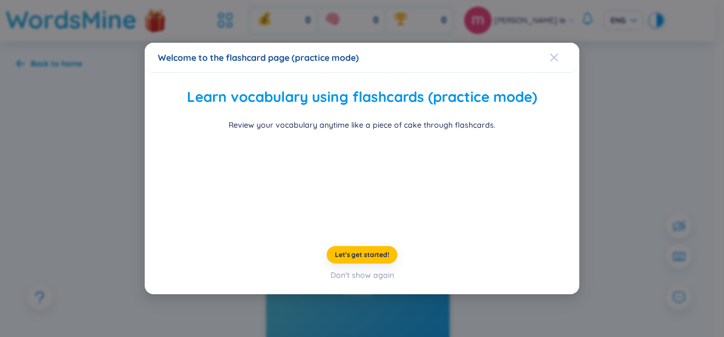
click at [559, 43] on span "Close" at bounding box center [565, 58] width 30 height 30
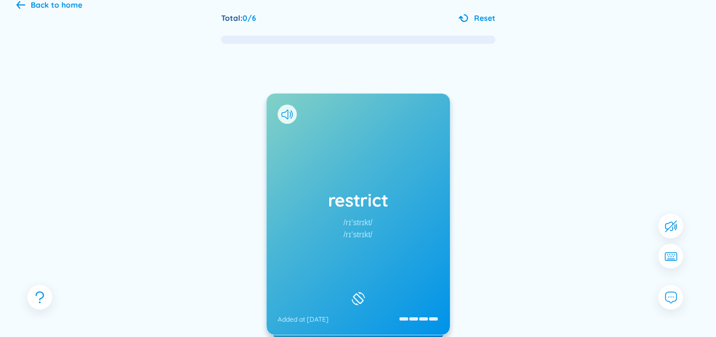
scroll to position [83, 0]
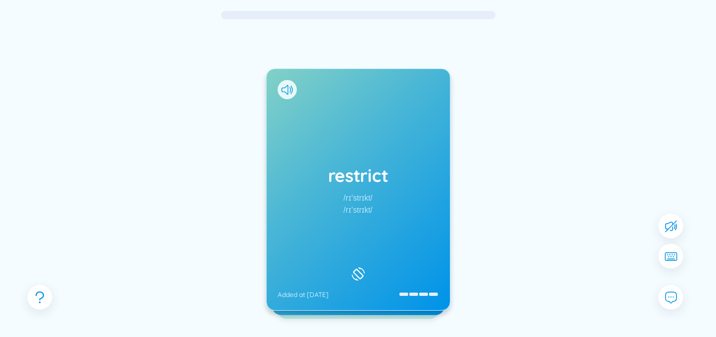
click at [413, 228] on div "restrict /rɪˈstrɪkt/ /rɪˈstrɪkt/ Added at [DATE]" at bounding box center [358, 189] width 183 height 241
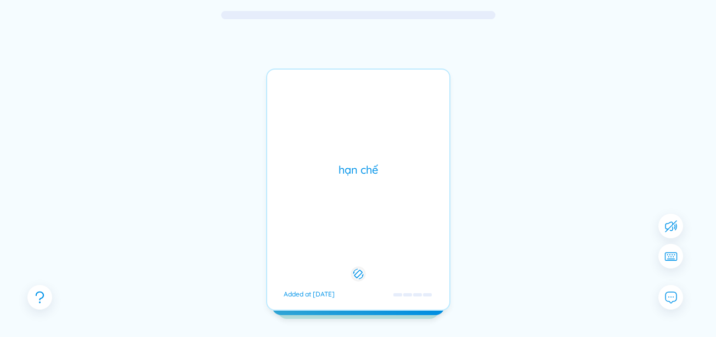
click at [412, 231] on div "hạn chế Added at [DATE]" at bounding box center [358, 190] width 184 height 242
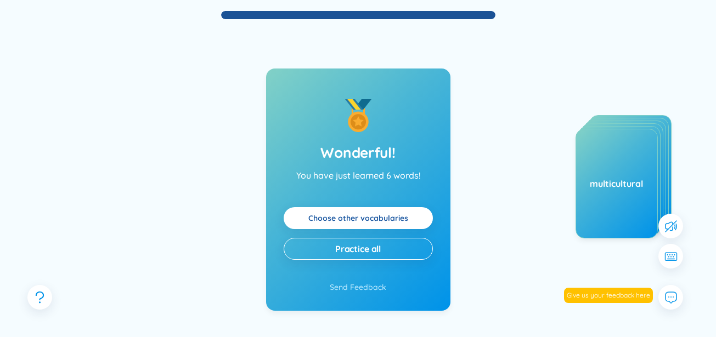
click at [382, 224] on link "Choose other vocabularies" at bounding box center [358, 218] width 100 height 12
